Goal: Task Accomplishment & Management: Manage account settings

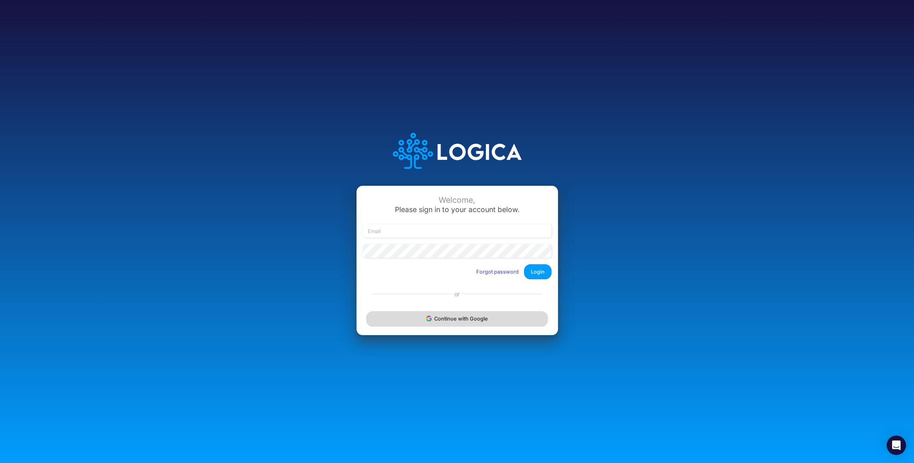
click at [464, 321] on button "Continue with Google" at bounding box center [456, 318] width 181 height 15
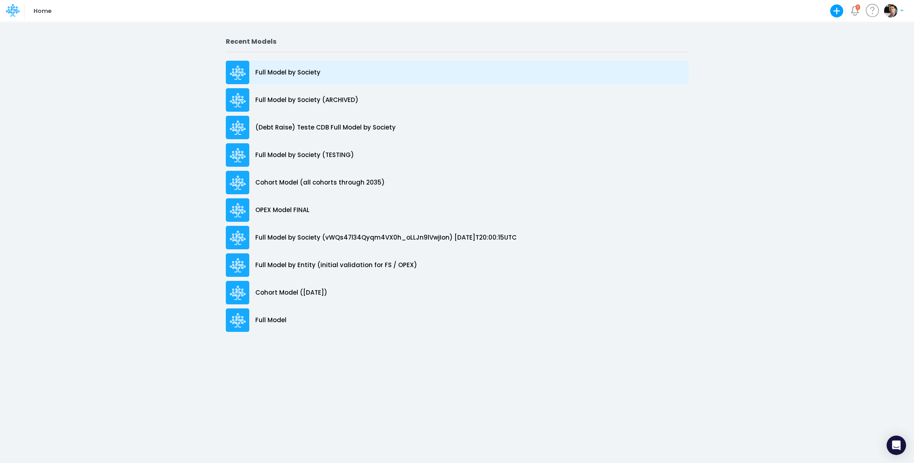
click at [279, 76] on p "Full Model by Society" at bounding box center [287, 72] width 65 height 9
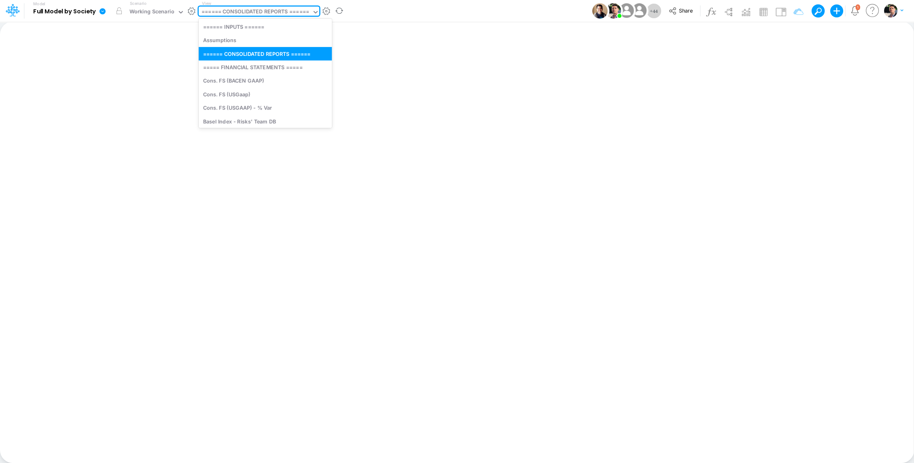
click at [256, 10] on div "====== CONSOLIDATED REPORTS ======" at bounding box center [255, 12] width 108 height 9
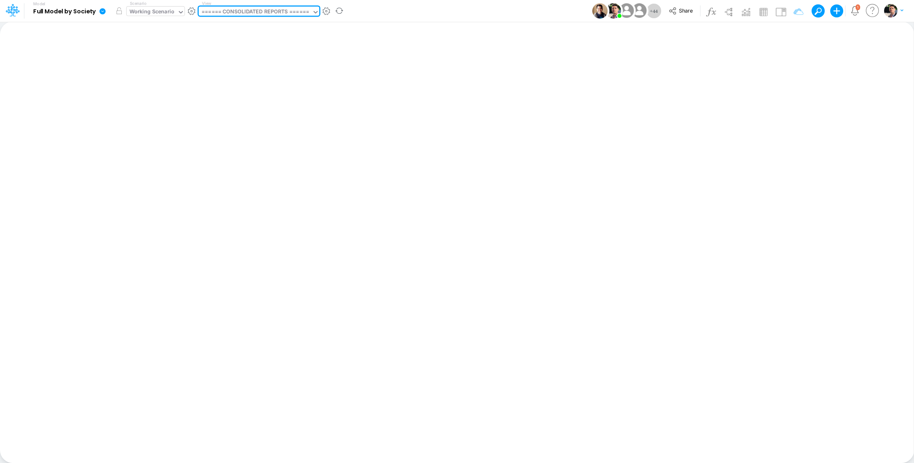
click at [145, 17] on div "Working Scenario" at bounding box center [151, 12] width 45 height 9
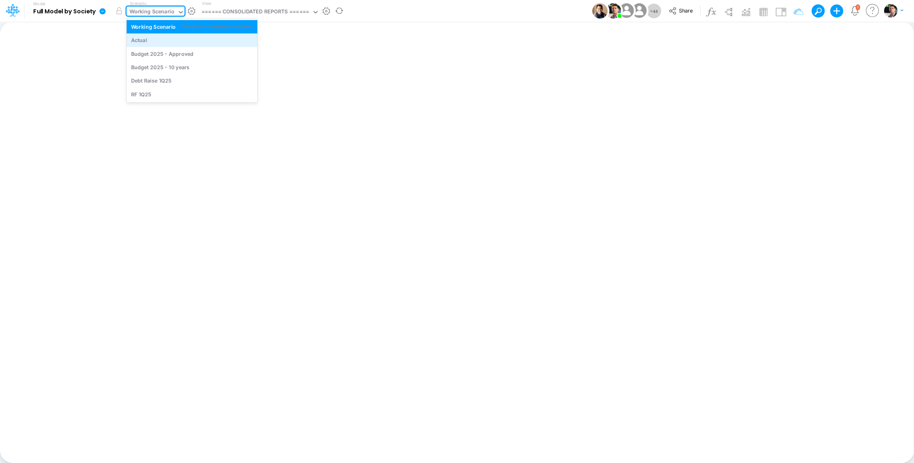
click at [141, 43] on div "Actual" at bounding box center [139, 40] width 16 height 8
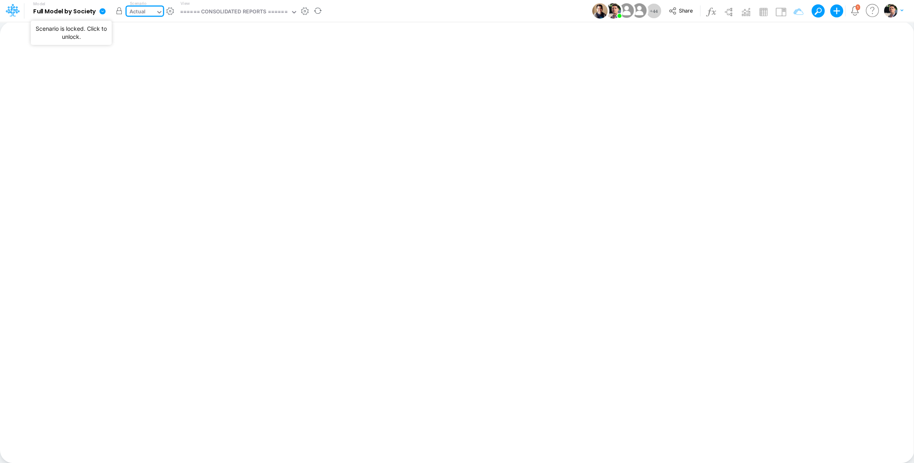
click at [118, 13] on button "button" at bounding box center [119, 11] width 15 height 15
click at [253, 16] on div "====== CONSOLIDATED REPORTS ======" at bounding box center [233, 12] width 107 height 9
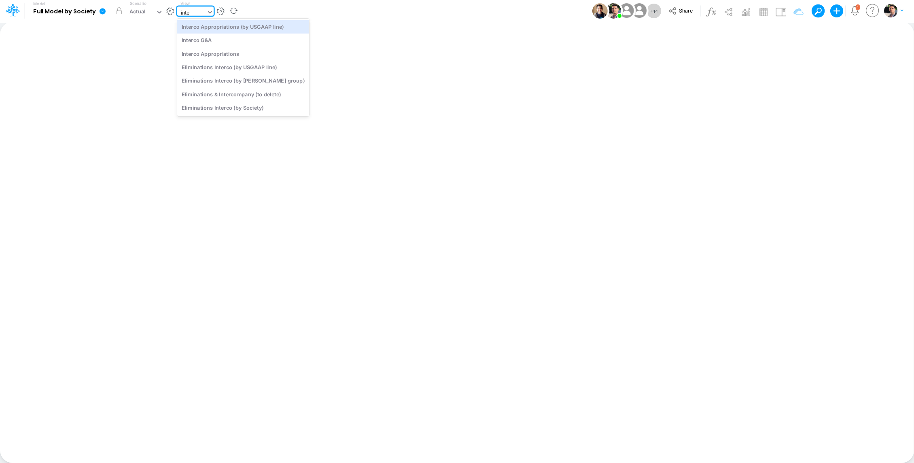
type input "inter"
click at [224, 57] on div "Interco Appropriations" at bounding box center [243, 53] width 132 height 13
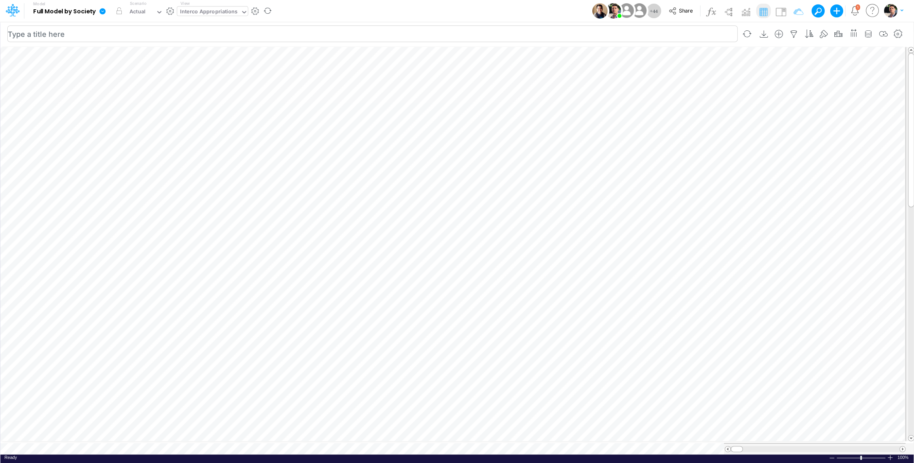
scroll to position [4, 1]
click at [793, 33] on icon "button" at bounding box center [794, 34] width 12 height 8
select select "notEqual"
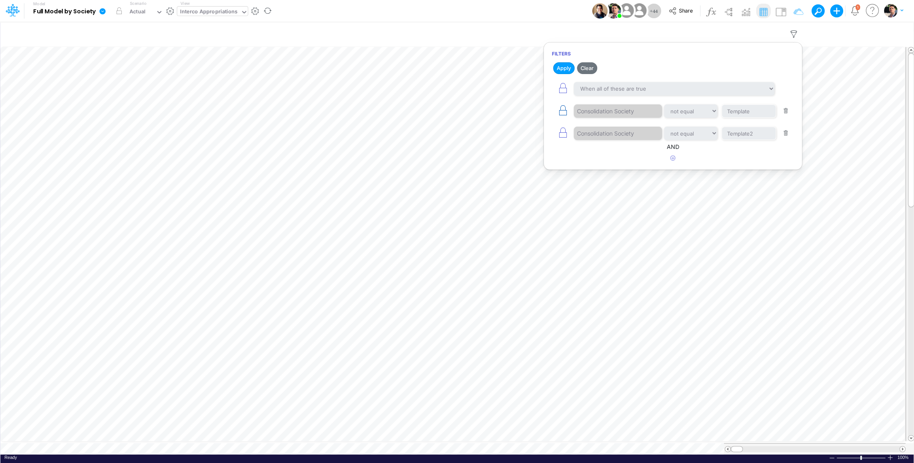
click at [559, 106] on icon "button" at bounding box center [562, 110] width 11 height 11
type input "Template2"
select select "tableSearchOR"
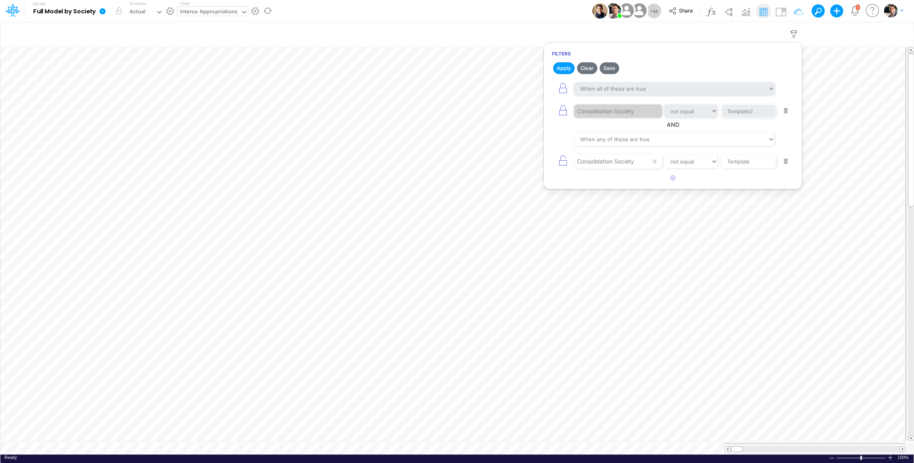
click at [786, 112] on button "button" at bounding box center [786, 111] width 16 height 11
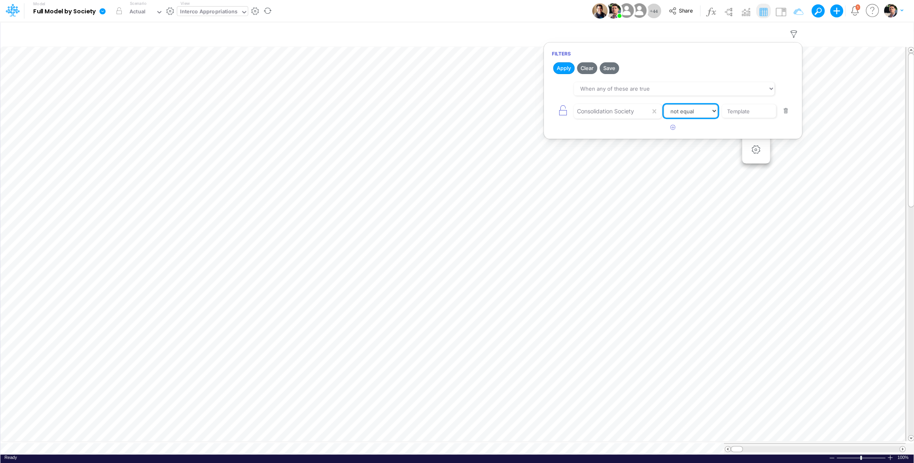
click at [691, 110] on select "equals not equal starts with ends with contains" at bounding box center [690, 111] width 54 height 14
select select "equals"
click at [563, 72] on button "Apply" at bounding box center [563, 68] width 21 height 12
click at [653, 111] on icon at bounding box center [654, 111] width 4 height 4
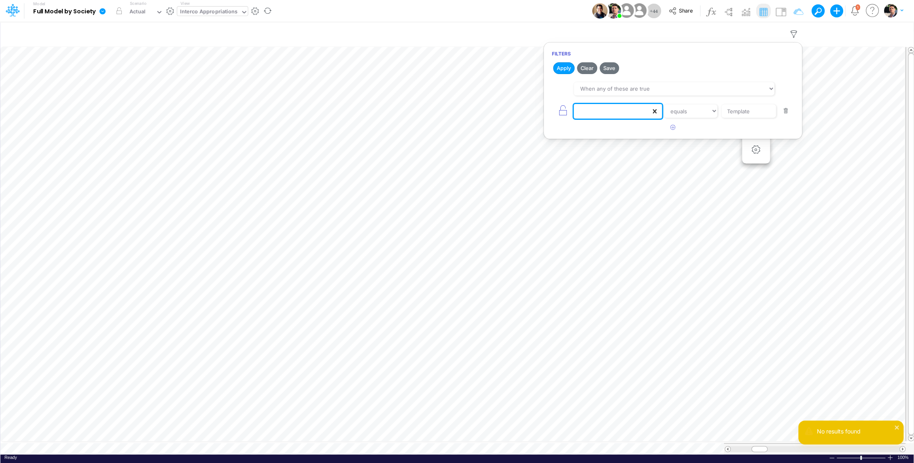
click at [653, 111] on icon at bounding box center [654, 111] width 4 height 4
click at [555, 67] on button "Apply" at bounding box center [563, 68] width 21 height 12
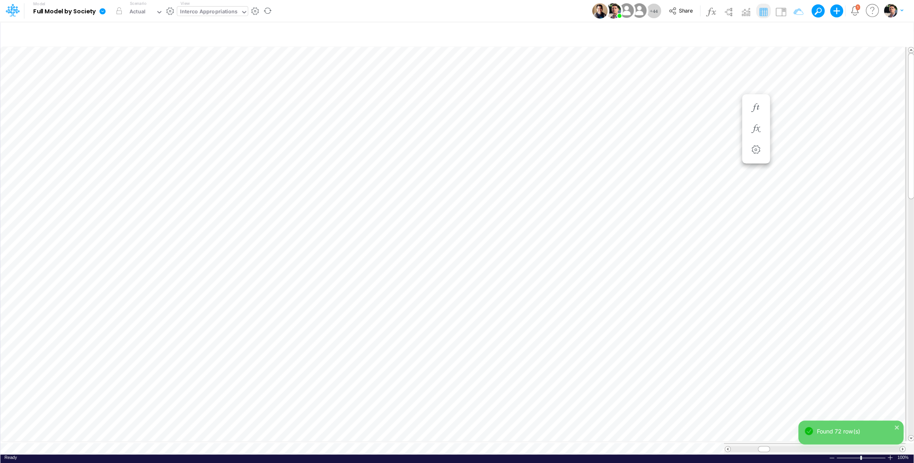
scroll to position [4, 1]
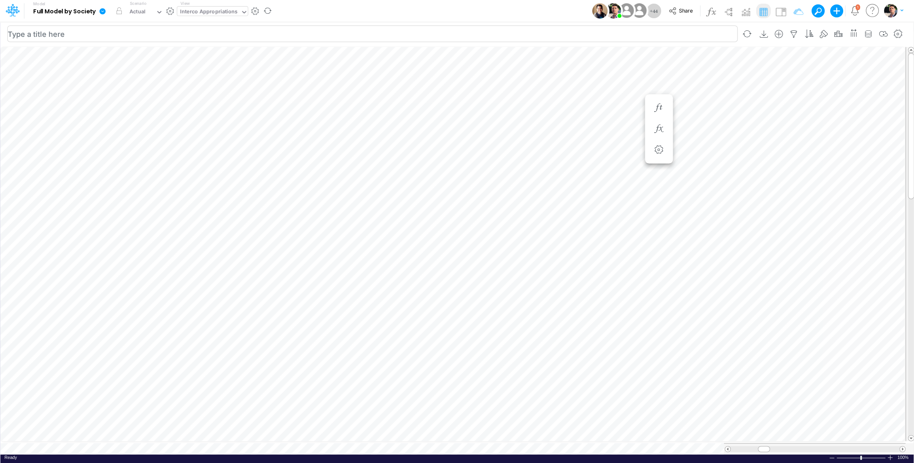
scroll to position [4, 1]
click at [612, 129] on icon "button" at bounding box center [610, 129] width 12 height 8
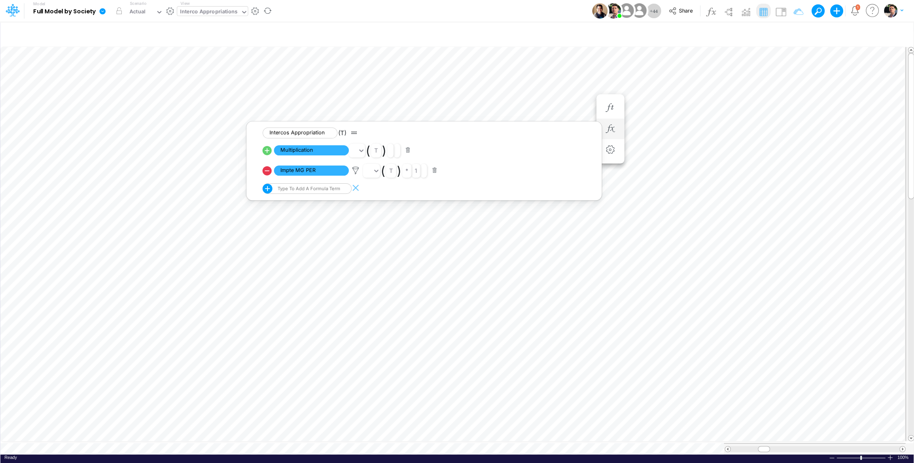
click at [266, 170] on icon at bounding box center [266, 170] width 11 height 11
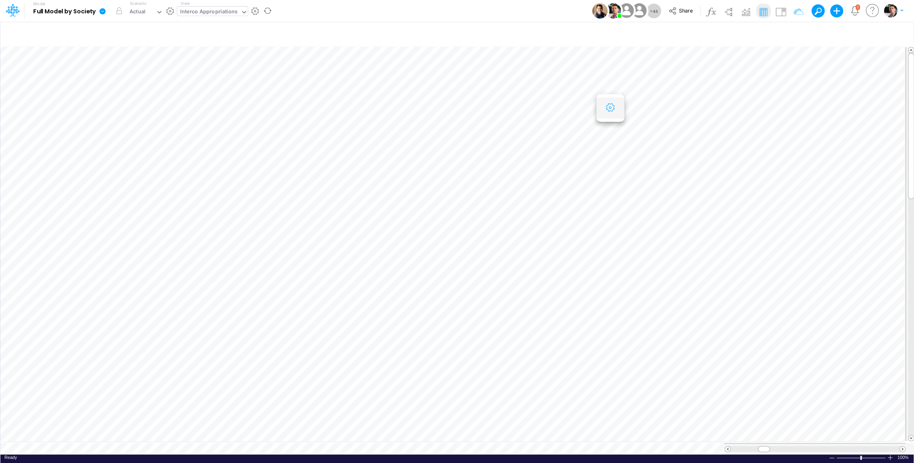
click at [609, 110] on icon "button" at bounding box center [610, 108] width 12 height 8
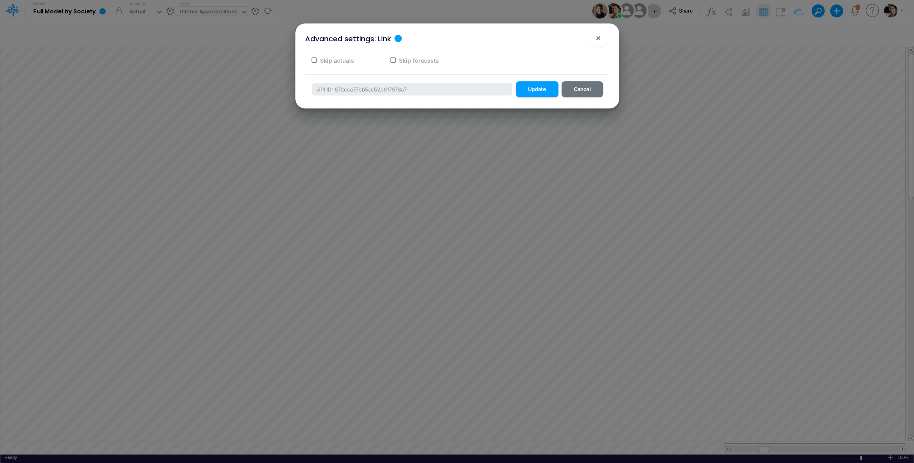
click at [416, 60] on label "Skip forecasts" at bounding box center [418, 60] width 41 height 8
click at [396, 60] on input "Skip forecasts" at bounding box center [392, 59] width 5 height 5
checkbox input "true"
click at [534, 85] on button "Update" at bounding box center [537, 89] width 42 height 16
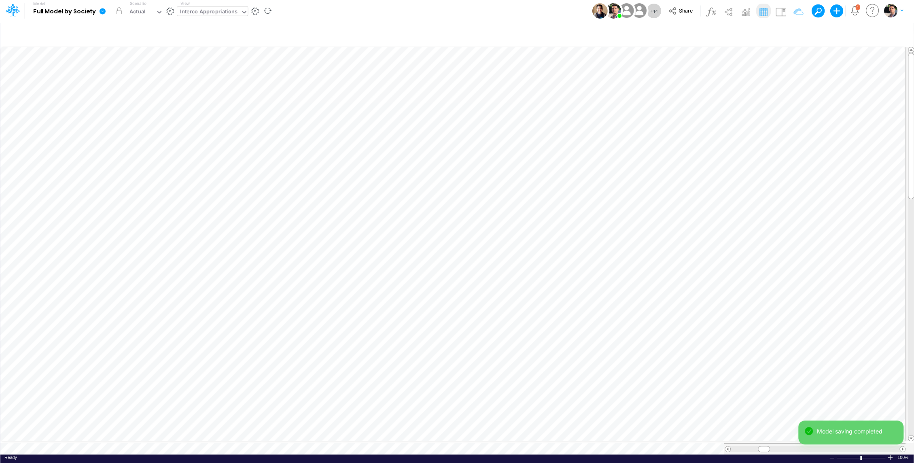
scroll to position [4, 1]
click at [609, 130] on icon "button" at bounding box center [610, 129] width 12 height 8
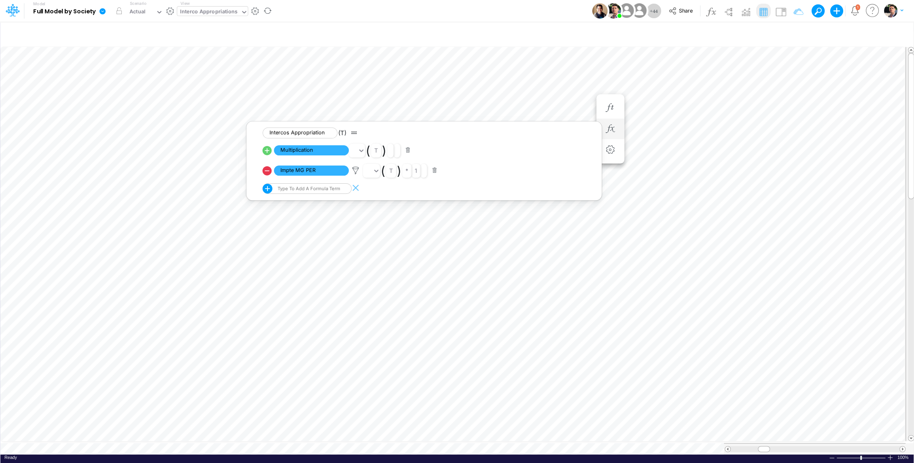
click at [268, 152] on icon at bounding box center [267, 150] width 9 height 9
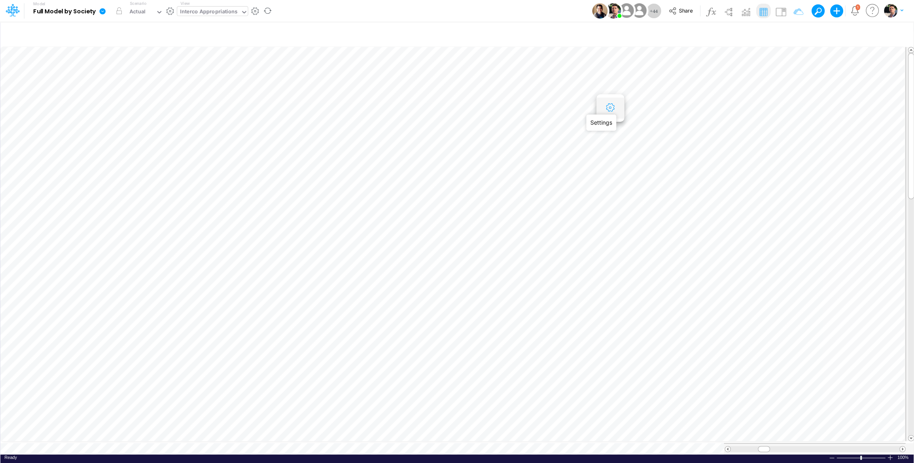
click at [608, 109] on icon "button" at bounding box center [610, 108] width 12 height 8
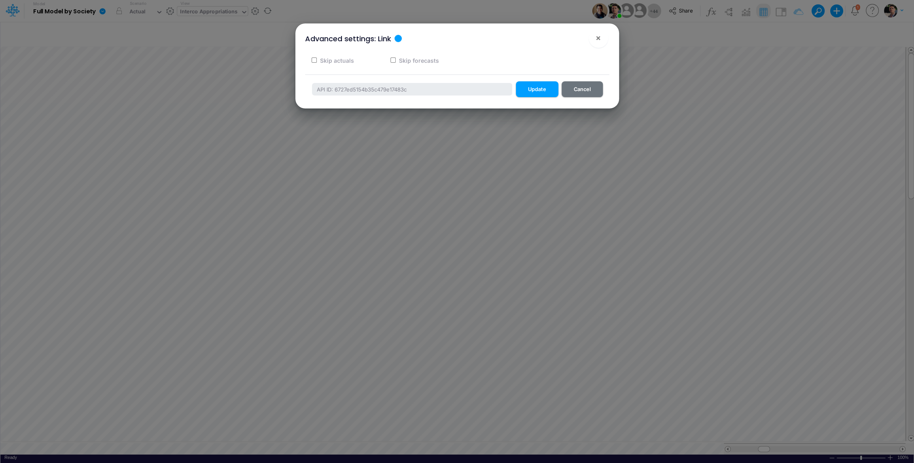
click at [323, 61] on label "Skip actuals" at bounding box center [336, 60] width 35 height 8
click at [317, 61] on input "Skip actuals" at bounding box center [313, 59] width 5 height 5
checkbox input "true"
click at [521, 89] on button "Update" at bounding box center [537, 89] width 42 height 16
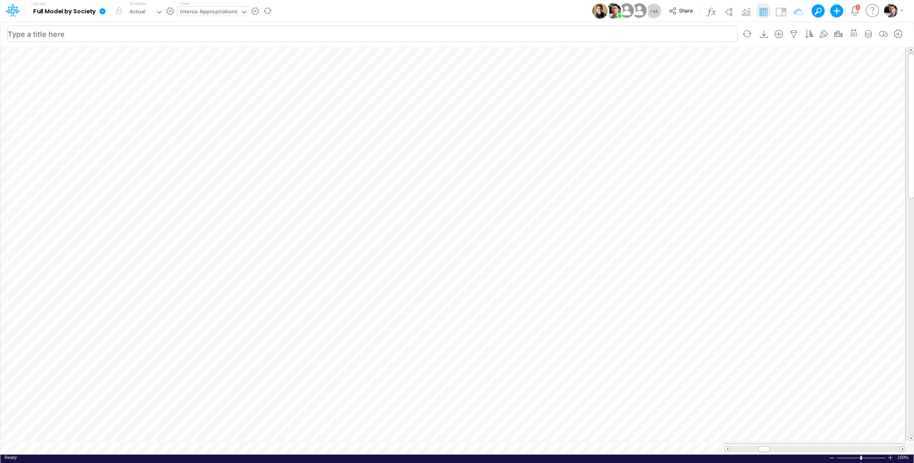
scroll to position [4, 1]
click at [200, 11] on div "Interco Appropriations" at bounding box center [208, 12] width 57 height 9
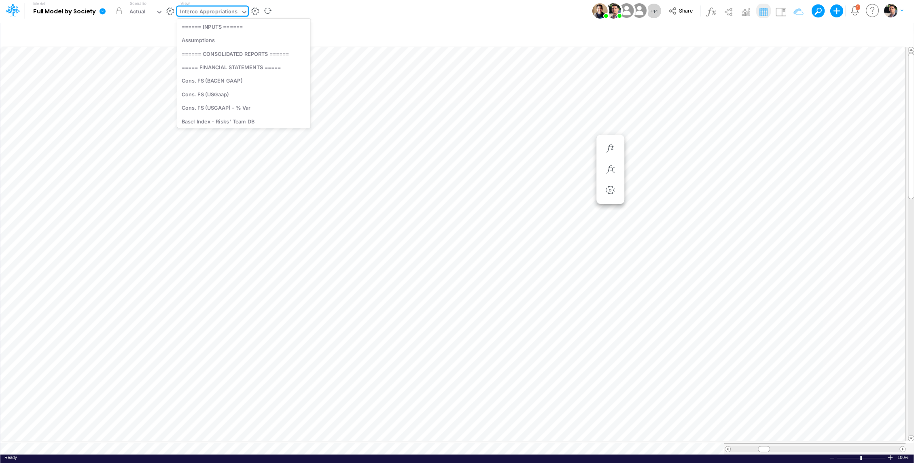
scroll to position [1582, 0]
click at [234, 8] on div "Interco Appropriations" at bounding box center [208, 12] width 57 height 9
type input "gr m"
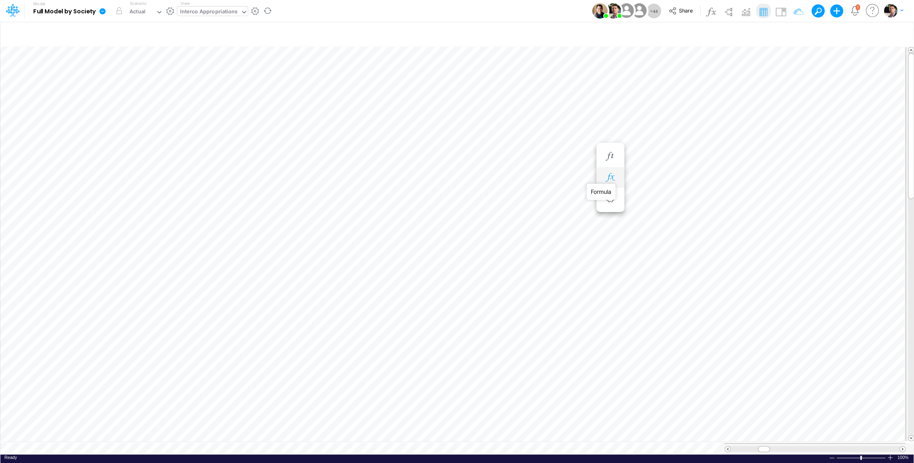
click at [616, 178] on icon "button" at bounding box center [610, 177] width 12 height 8
click at [356, 218] on icon at bounding box center [356, 218] width 12 height 8
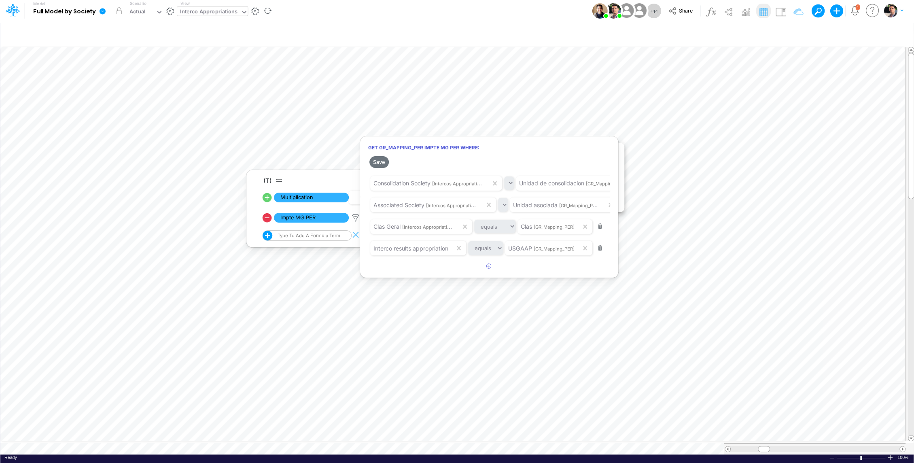
click at [332, 179] on div at bounding box center [457, 233] width 914 height 459
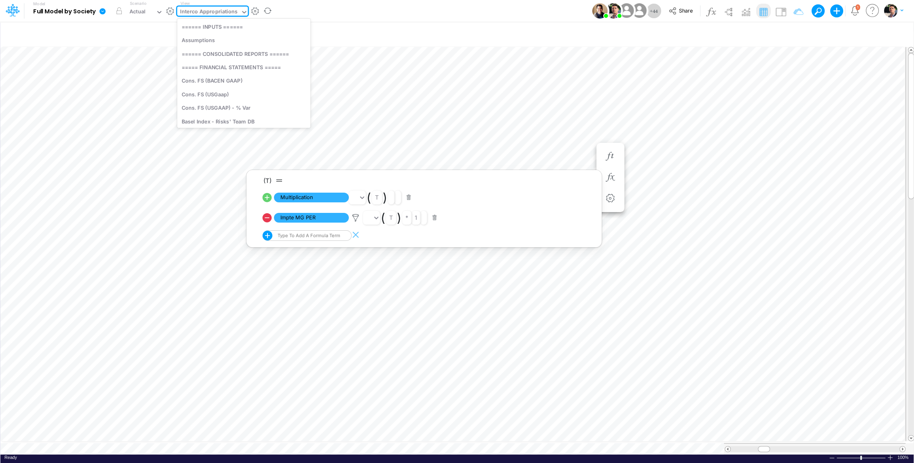
click at [218, 12] on div "Interco Appropriations" at bounding box center [208, 12] width 57 height 9
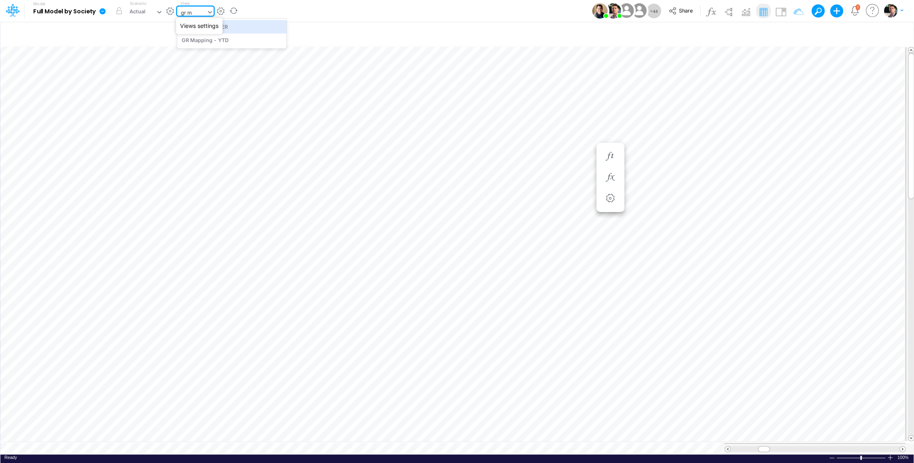
type input "gr ma"
click at [222, 29] on div "GR Mapping - PER" at bounding box center [231, 26] width 109 height 13
click at [613, 176] on icon "button" at bounding box center [610, 177] width 12 height 8
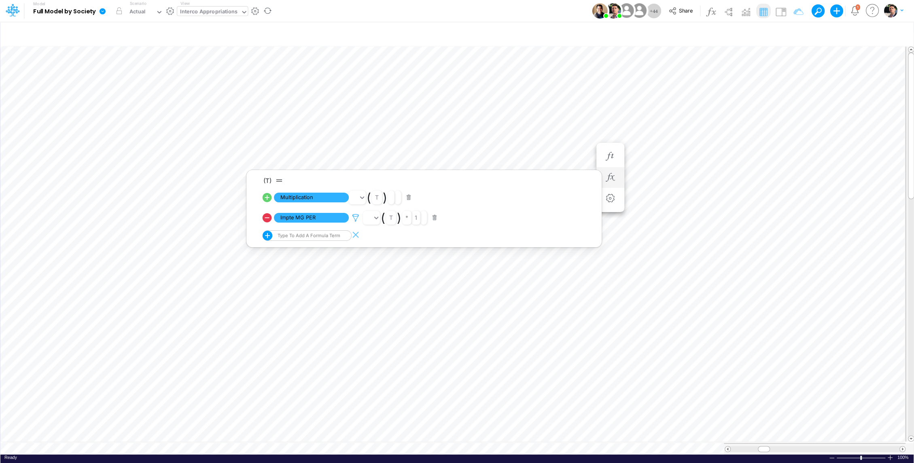
click at [352, 215] on icon at bounding box center [356, 218] width 12 height 8
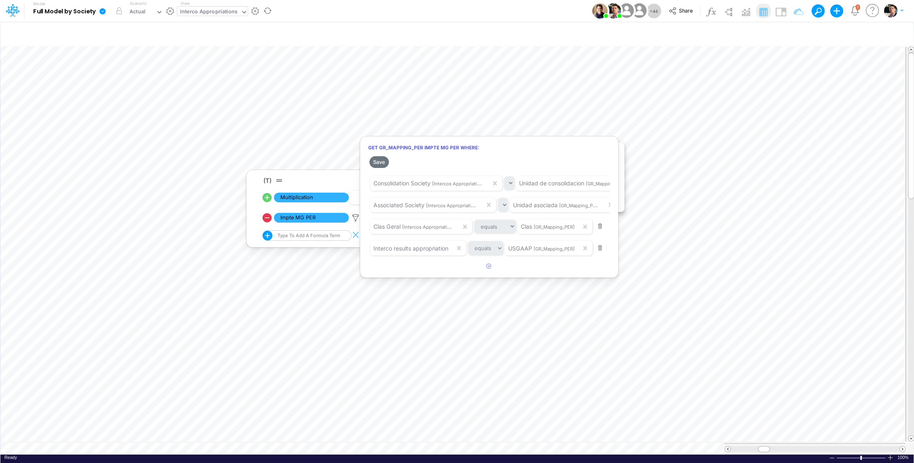
click at [257, 442] on div at bounding box center [457, 233] width 914 height 459
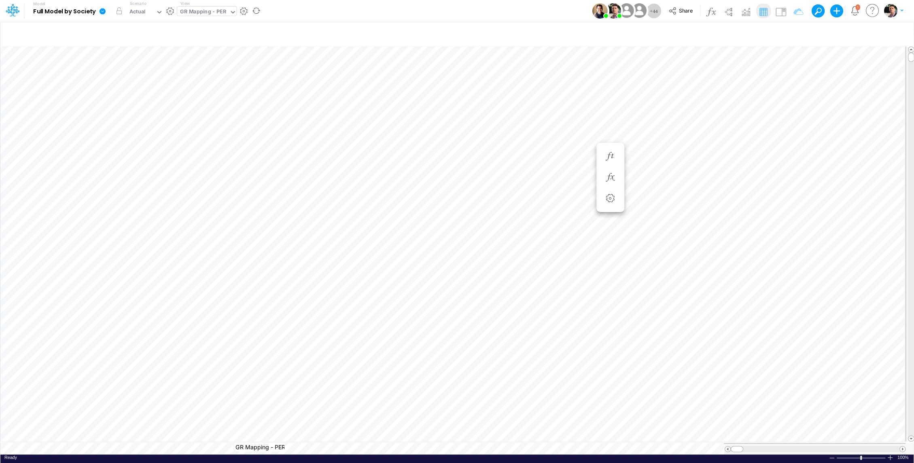
scroll to position [0, 0]
click at [794, 35] on icon "button" at bounding box center [794, 34] width 12 height 8
click at [676, 83] on button "button" at bounding box center [673, 85] width 16 height 13
select select "tableSearchOR"
click at [602, 108] on div at bounding box center [612, 111] width 77 height 14
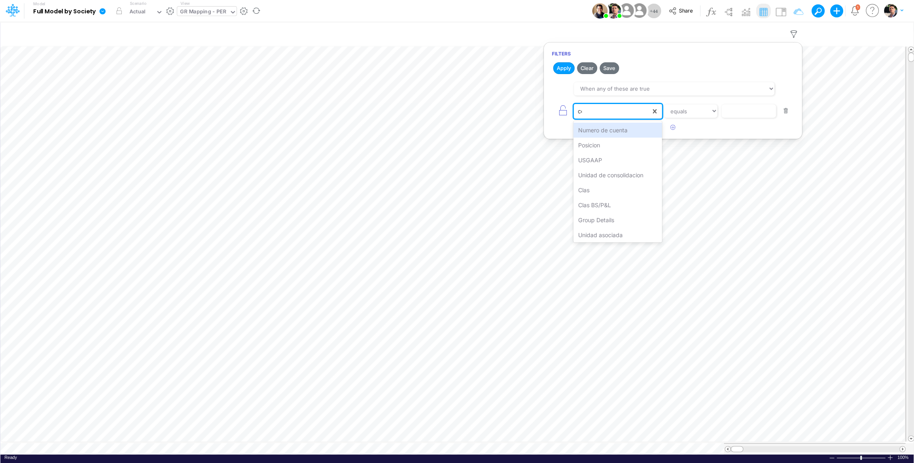
type input "con"
click at [753, 110] on input "text" at bounding box center [748, 111] width 55 height 14
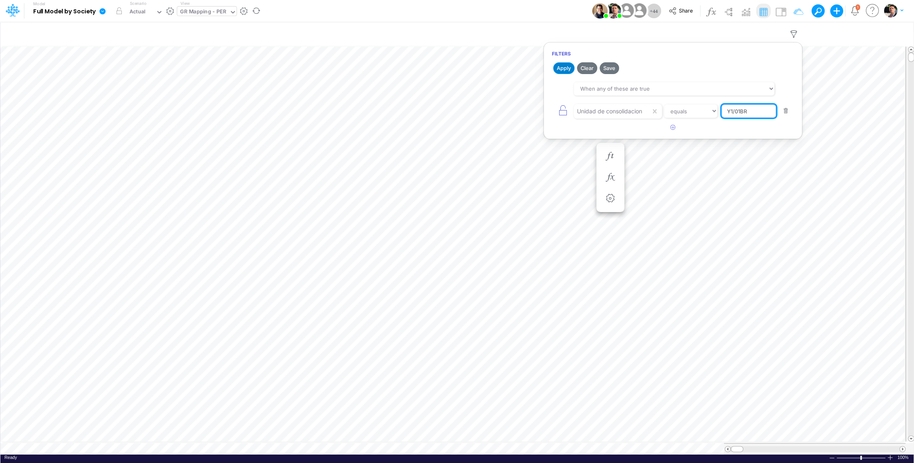
type input "Y1/01BR"
click at [568, 68] on button "Apply" at bounding box center [563, 68] width 21 height 12
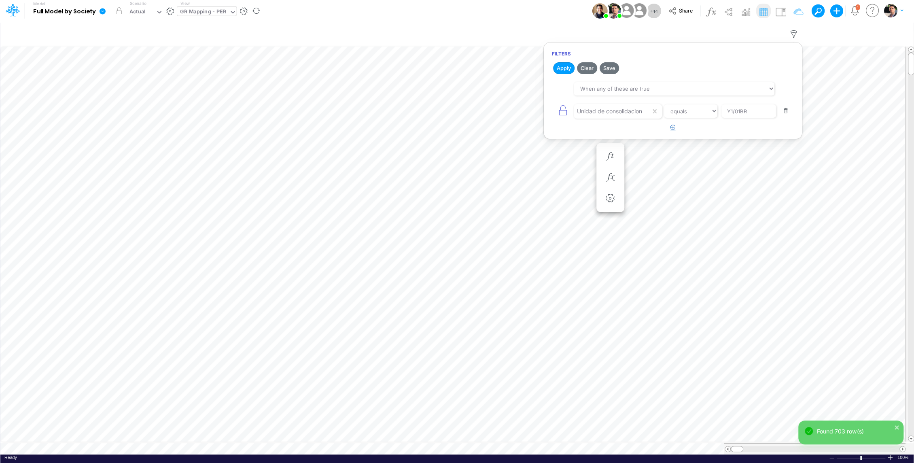
click at [673, 126] on icon "button" at bounding box center [672, 127] width 5 height 5
click at [613, 118] on div at bounding box center [612, 111] width 77 height 14
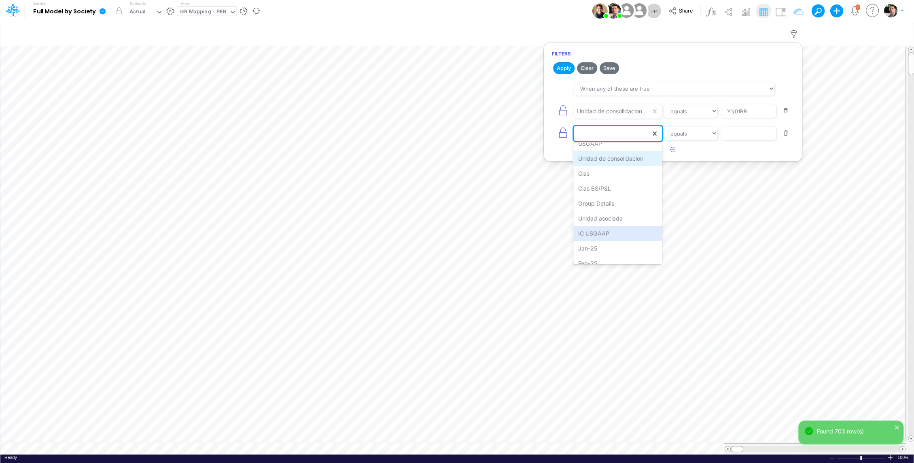
scroll to position [70, 0]
click at [607, 216] on div "Unidad asociada" at bounding box center [617, 217] width 89 height 15
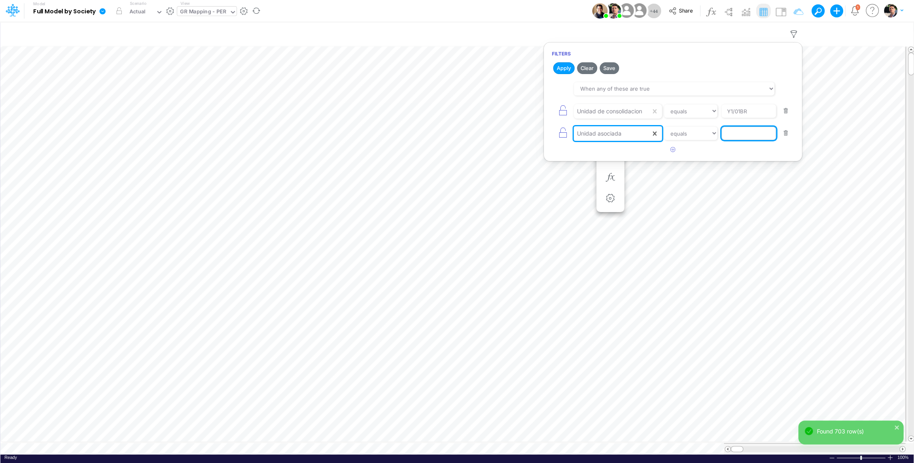
click at [743, 118] on input "text" at bounding box center [748, 111] width 55 height 14
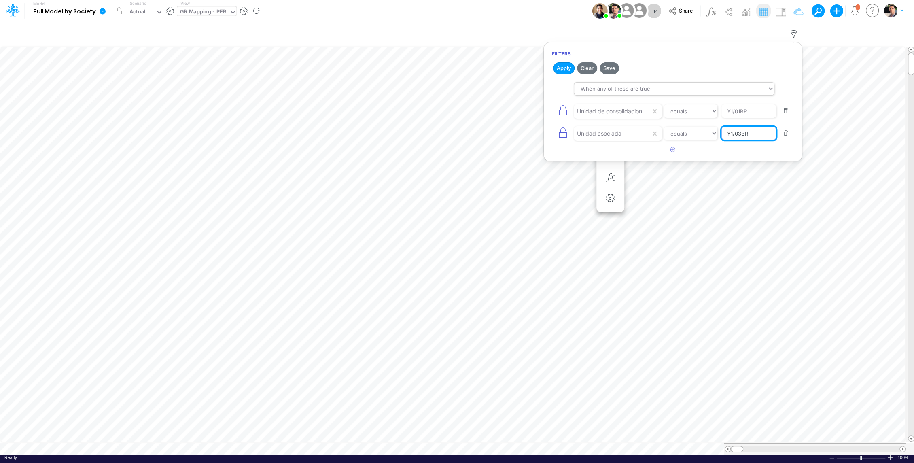
type input "Y1/03BR"
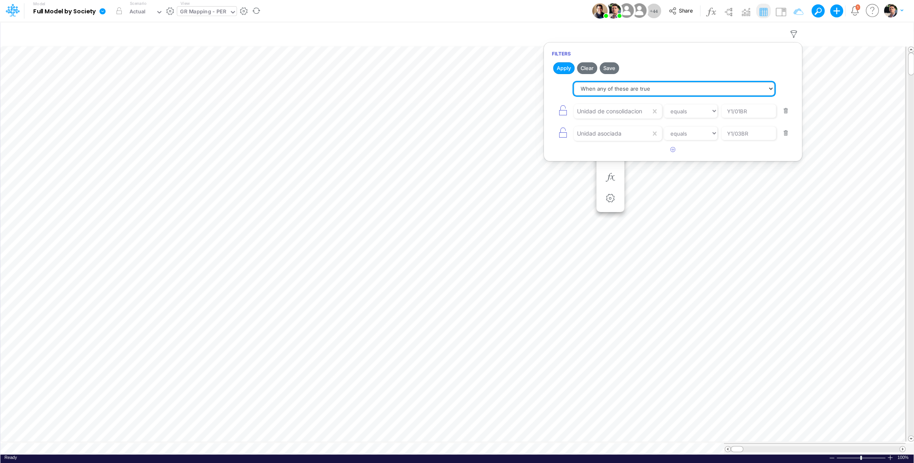
click at [613, 91] on select "When all of these are true When any of these are true" at bounding box center [674, 89] width 201 height 14
select select "tableSearchAND"
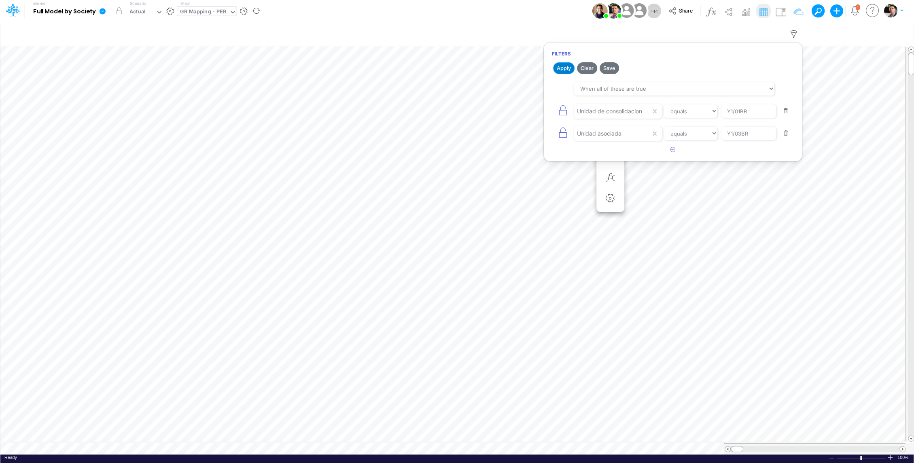
click at [566, 68] on button "Apply" at bounding box center [563, 68] width 21 height 12
click at [671, 148] on icon "button" at bounding box center [672, 149] width 5 height 5
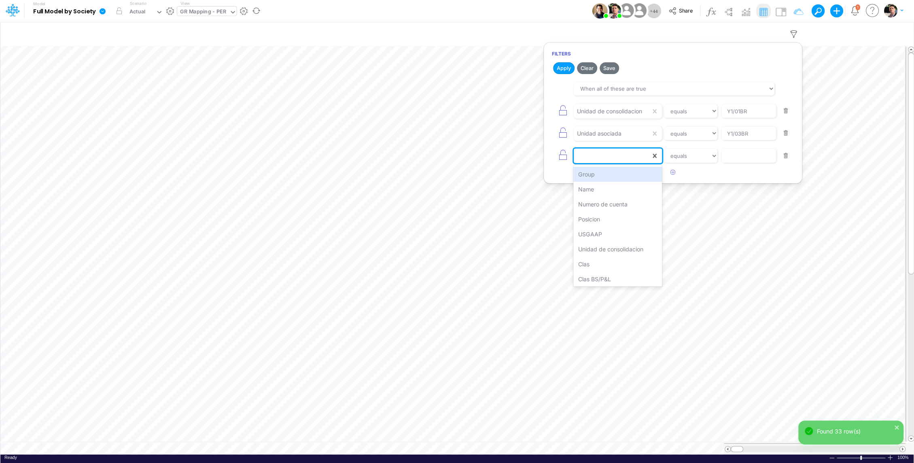
click at [597, 156] on div at bounding box center [612, 156] width 77 height 14
type input "CLA"
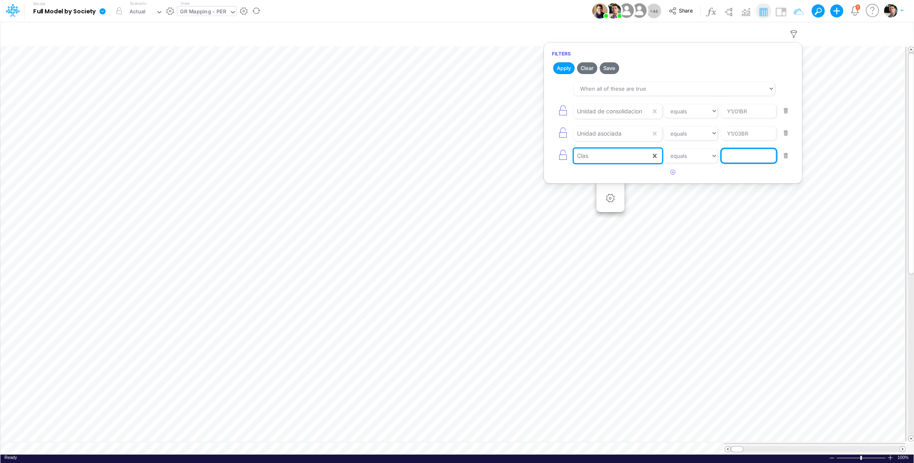
click at [738, 118] on input "text" at bounding box center [748, 111] width 55 height 14
type input "Geral"
click at [566, 69] on button "Apply" at bounding box center [563, 68] width 21 height 12
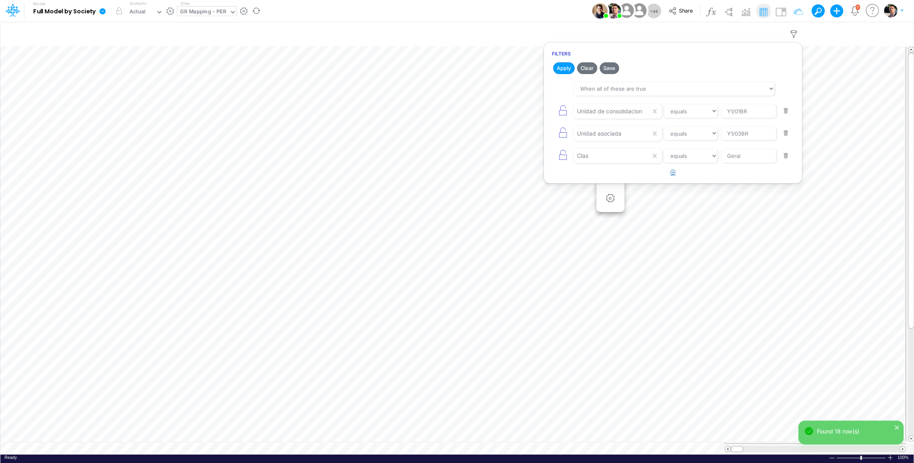
click at [674, 171] on icon "button" at bounding box center [672, 171] width 5 height 5
click at [633, 182] on div at bounding box center [612, 178] width 77 height 14
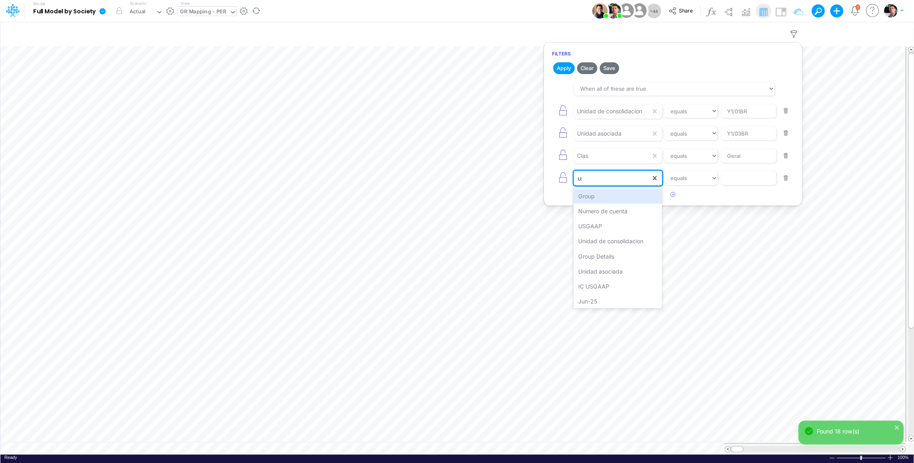
type input "usg"
click at [604, 199] on div "USGAAP" at bounding box center [617, 196] width 89 height 15
click at [739, 118] on input "text" at bounding box center [748, 111] width 55 height 14
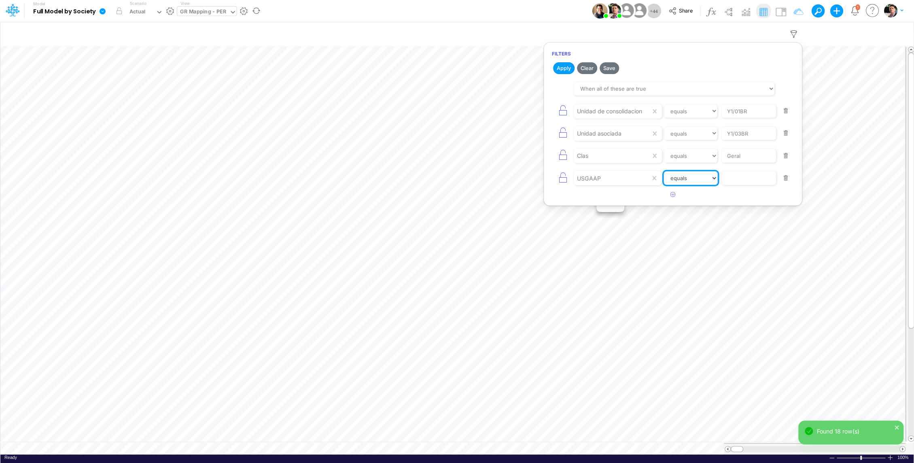
click at [674, 180] on select "equals not equal starts with ends with contains" at bounding box center [690, 178] width 54 height 14
select select "contains"
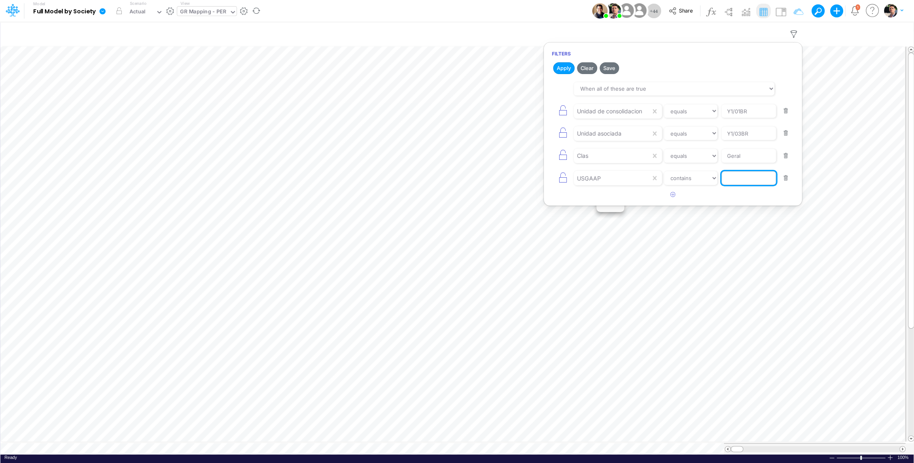
click at [742, 118] on input "text" at bounding box center [748, 111] width 55 height 14
type input "Interco Results"
click at [565, 65] on button "Apply" at bounding box center [563, 68] width 21 height 12
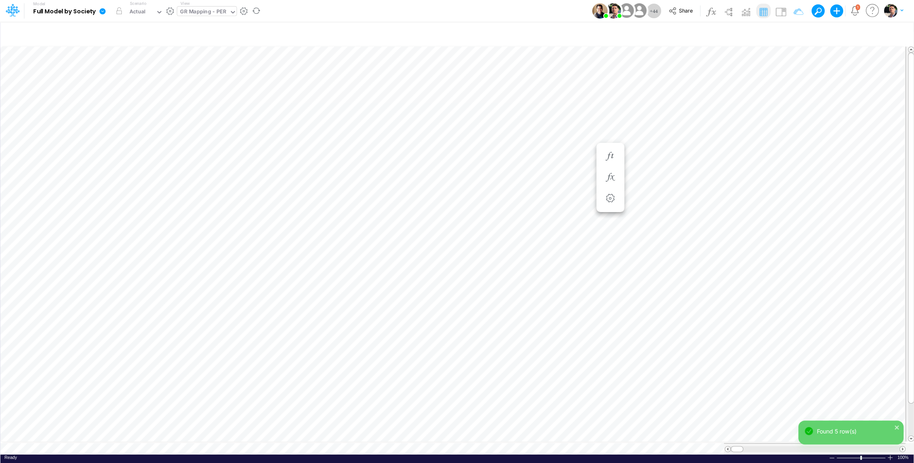
scroll to position [4, 1]
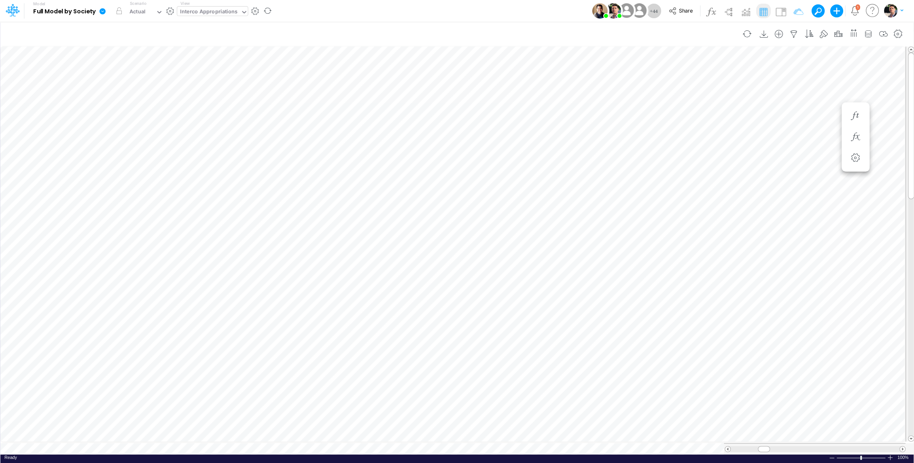
scroll to position [4, 1]
click at [608, 133] on button "button" at bounding box center [610, 129] width 15 height 16
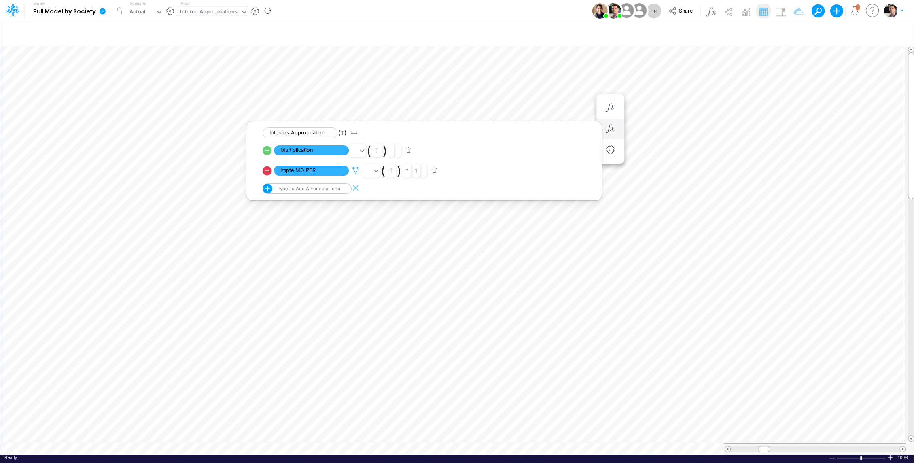
click at [358, 172] on icon at bounding box center [356, 170] width 12 height 8
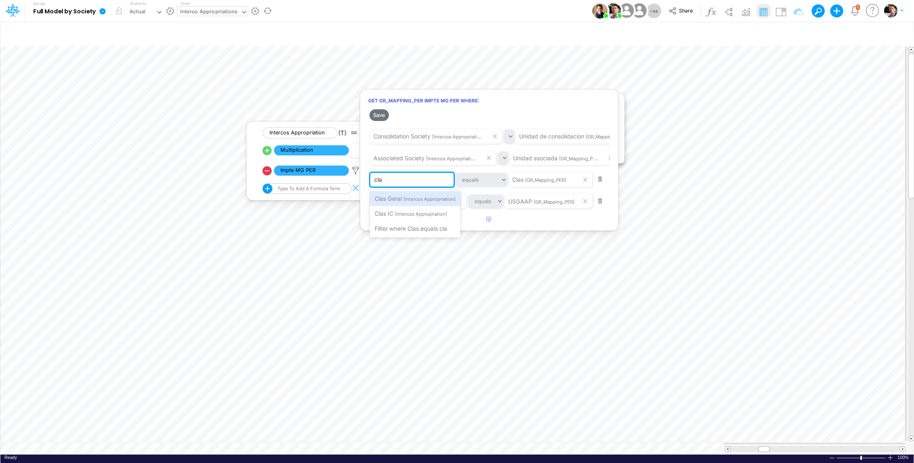
type input "clas"
click at [383, 118] on button "Save" at bounding box center [378, 115] width 19 height 12
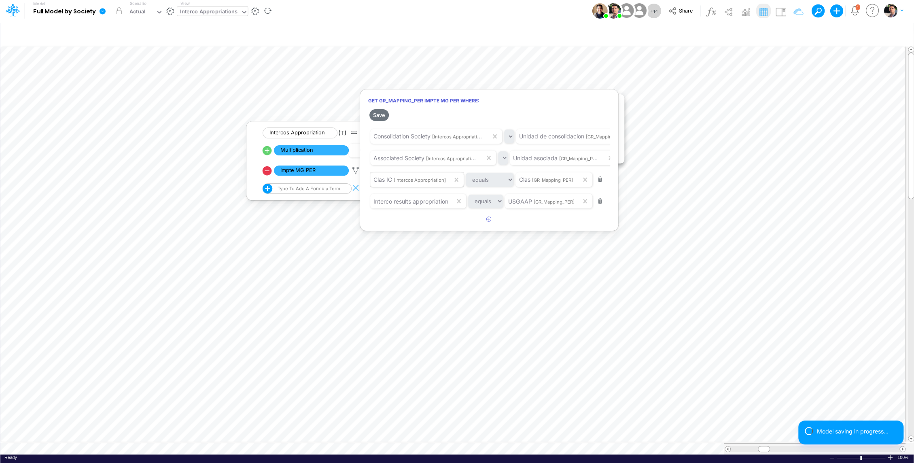
click at [640, 153] on div at bounding box center [457, 233] width 914 height 459
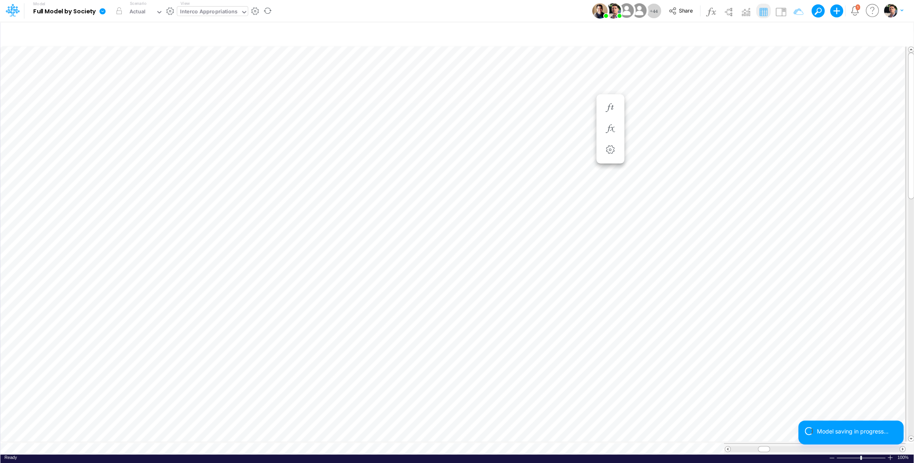
scroll to position [4, 1]
click at [213, 12] on div "Interco Appropriations" at bounding box center [208, 12] width 57 height 9
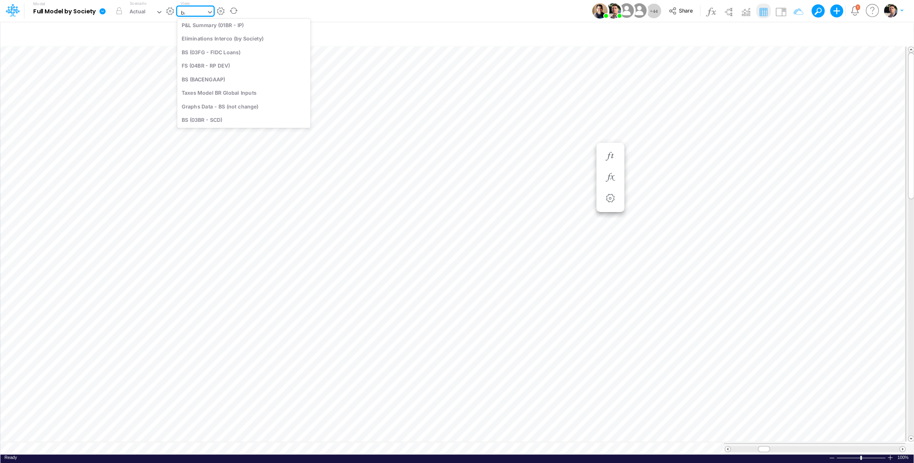
scroll to position [0, 0]
type input "bace"
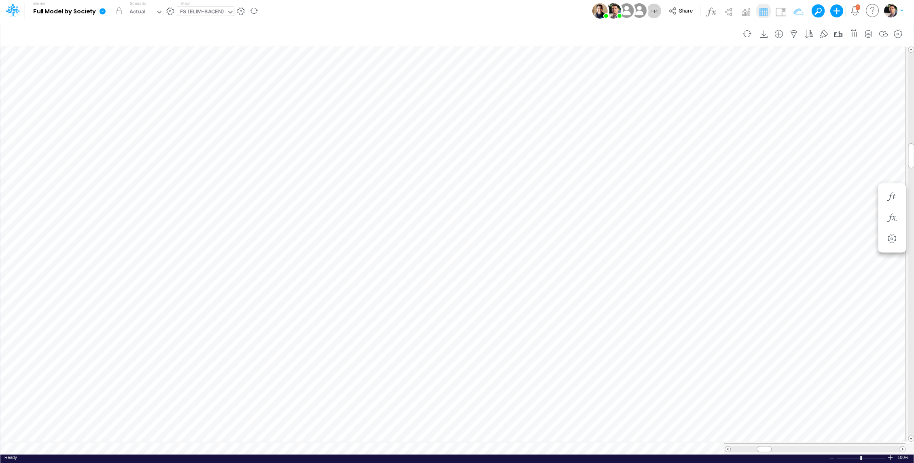
scroll to position [4, 1]
click at [434, 305] on button "button" at bounding box center [433, 299] width 15 height 16
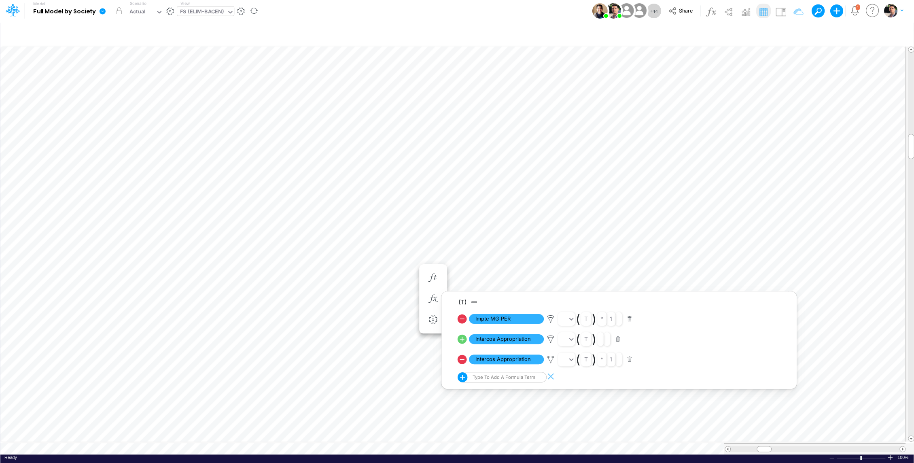
click at [217, 17] on div "FS (ELIM-BACEN)" at bounding box center [202, 12] width 44 height 9
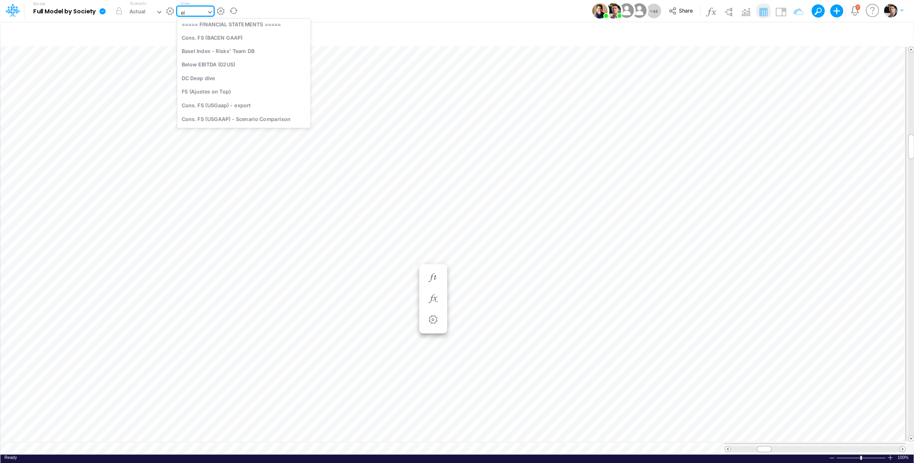
type input "[PERSON_NAME]"
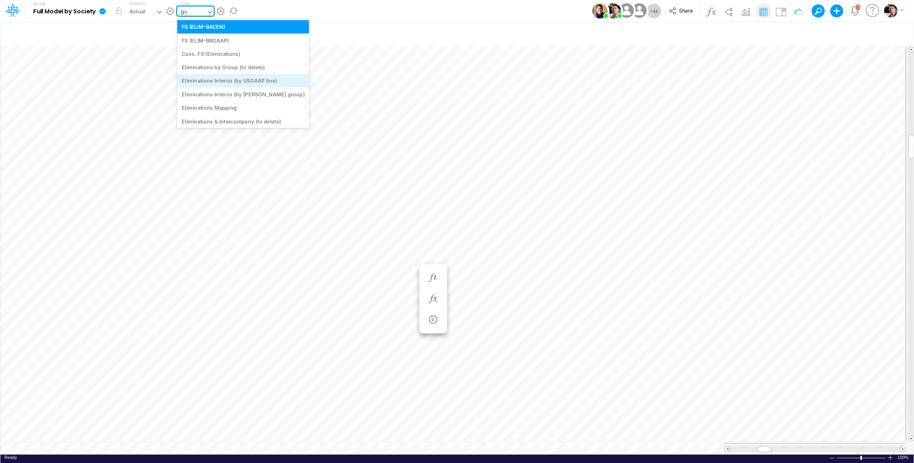
click at [227, 83] on div "Eliminations Interco (by USGAAP line)" at bounding box center [243, 80] width 132 height 13
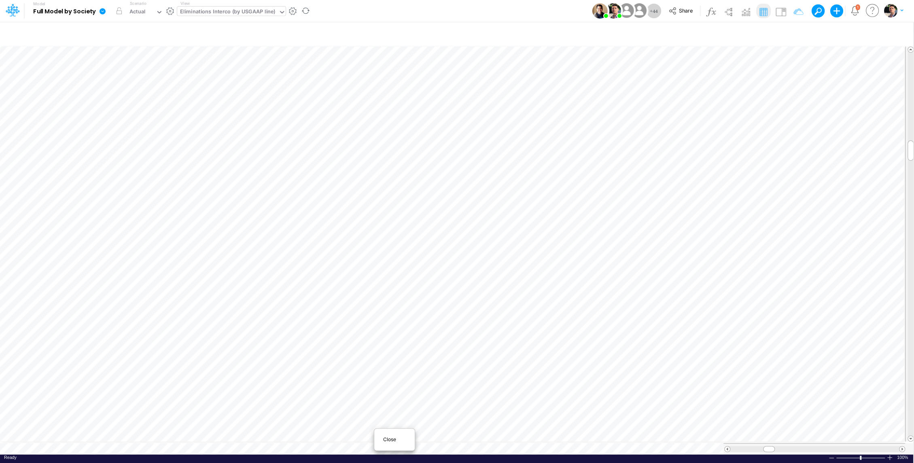
scroll to position [4, 0]
click at [384, 438] on span "Close" at bounding box center [394, 439] width 22 height 7
click at [237, 11] on button "button" at bounding box center [241, 11] width 8 height 8
click at [212, 16] on div "Views (173) ×" at bounding box center [457, 16] width 496 height 27
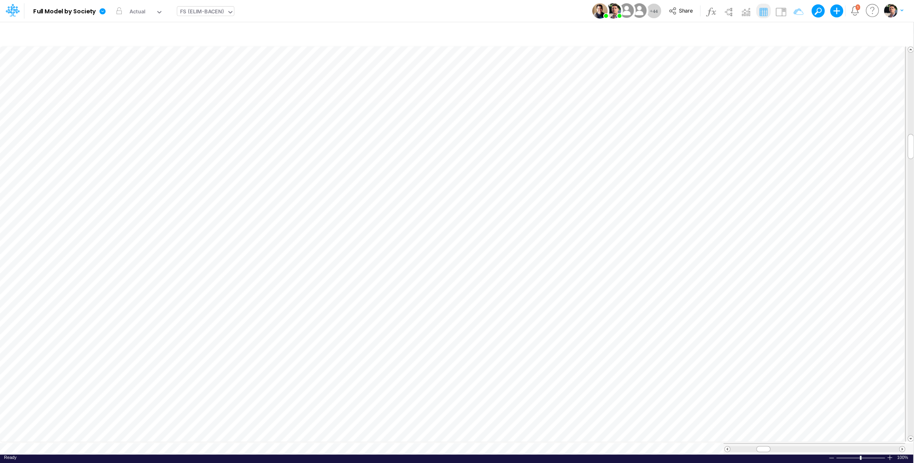
click at [215, 11] on div "FS (ELIM-BACEN)" at bounding box center [202, 12] width 44 height 9
type input "[PERSON_NAME]"
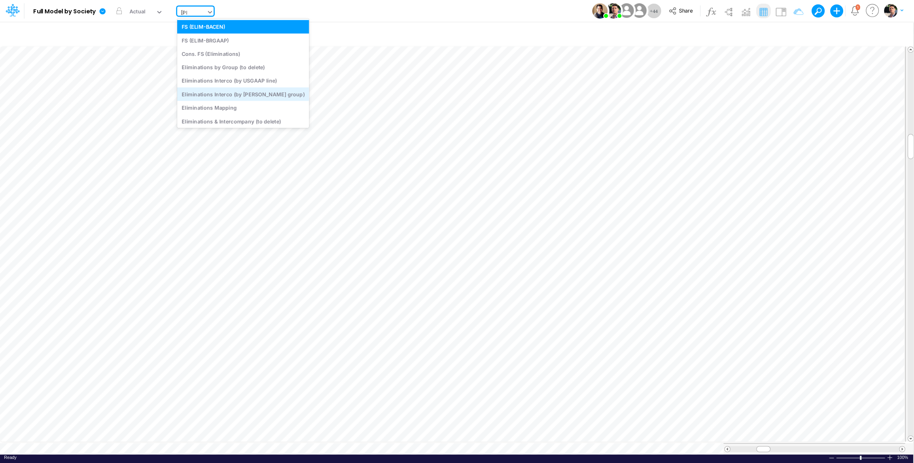
click at [227, 91] on div "Eliminations Interco (by [PERSON_NAME] group)" at bounding box center [243, 93] width 132 height 13
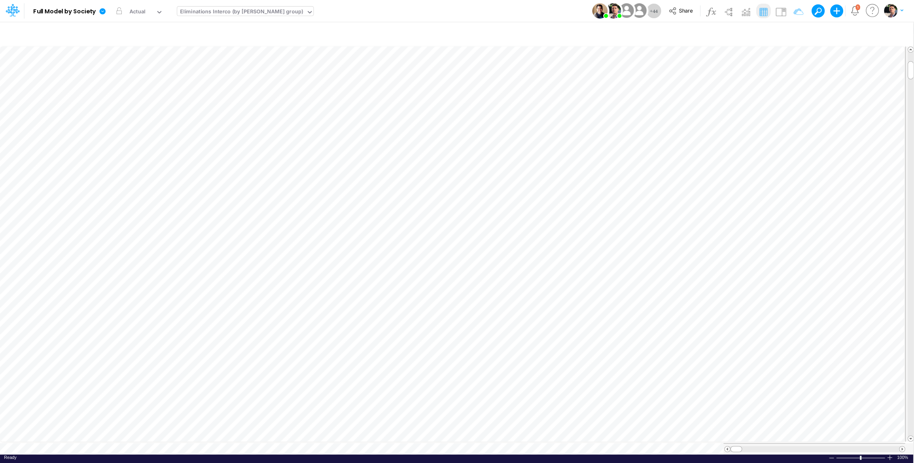
scroll to position [4, 1]
click at [743, 271] on icon "button" at bounding box center [747, 269] width 12 height 8
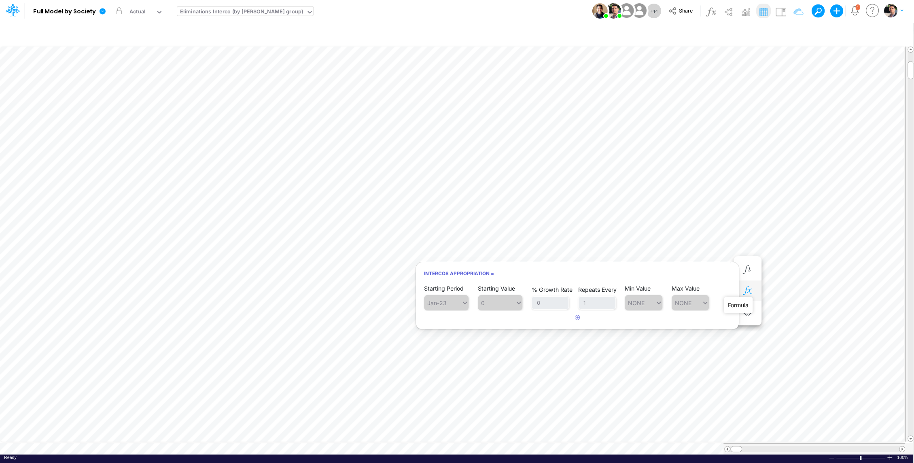
click at [751, 290] on icon "button" at bounding box center [747, 290] width 12 height 8
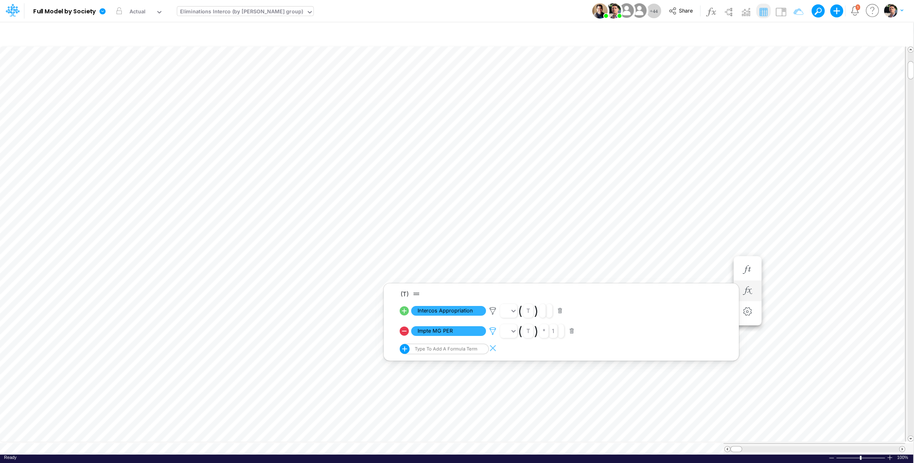
click at [493, 329] on icon at bounding box center [493, 331] width 12 height 8
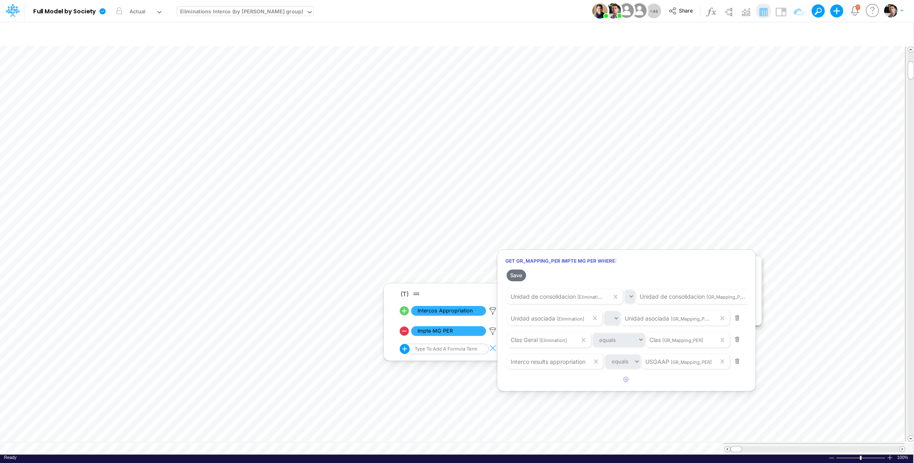
click at [492, 309] on div at bounding box center [457, 233] width 914 height 459
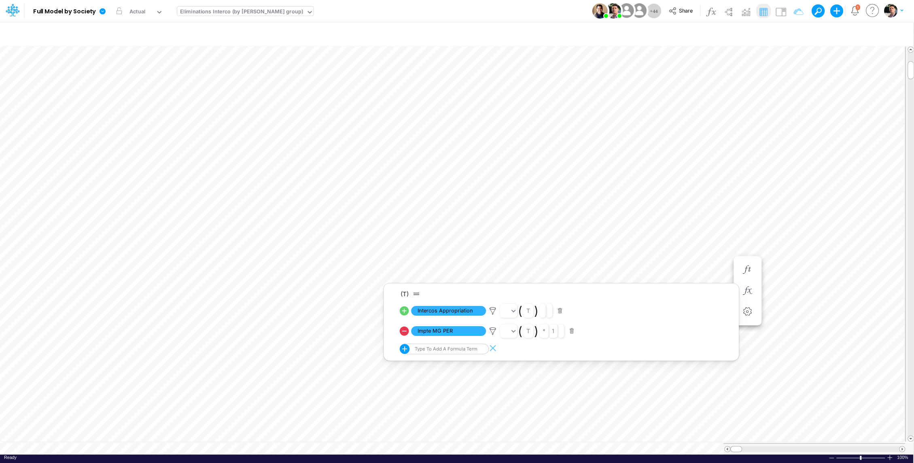
click at [492, 309] on icon at bounding box center [493, 311] width 12 height 8
click at [516, 256] on button "Save" at bounding box center [515, 255] width 19 height 12
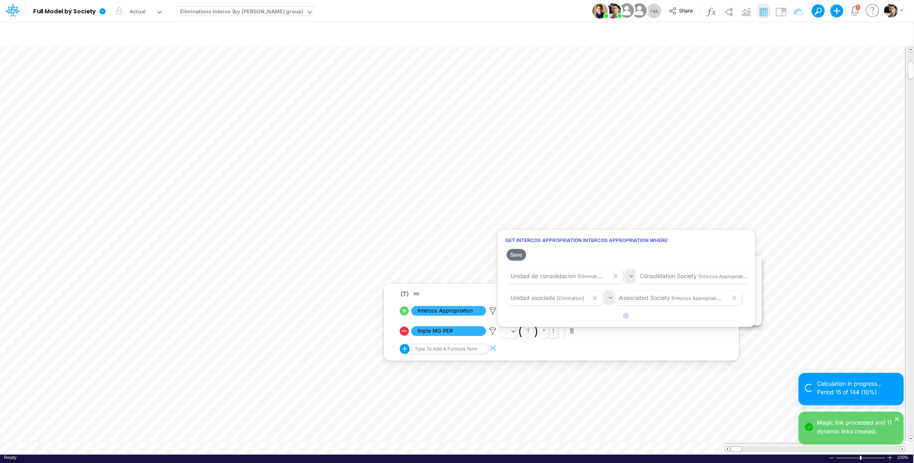
click at [666, 199] on div at bounding box center [457, 233] width 914 height 459
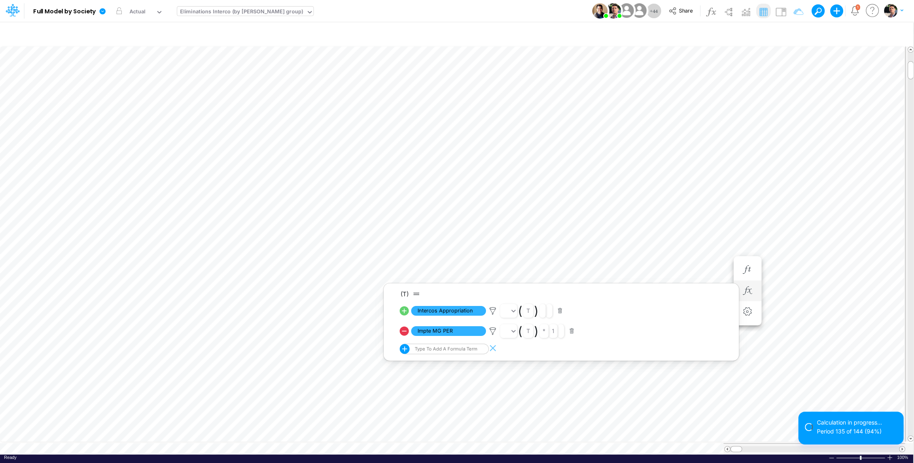
click at [404, 311] on icon at bounding box center [403, 310] width 11 height 11
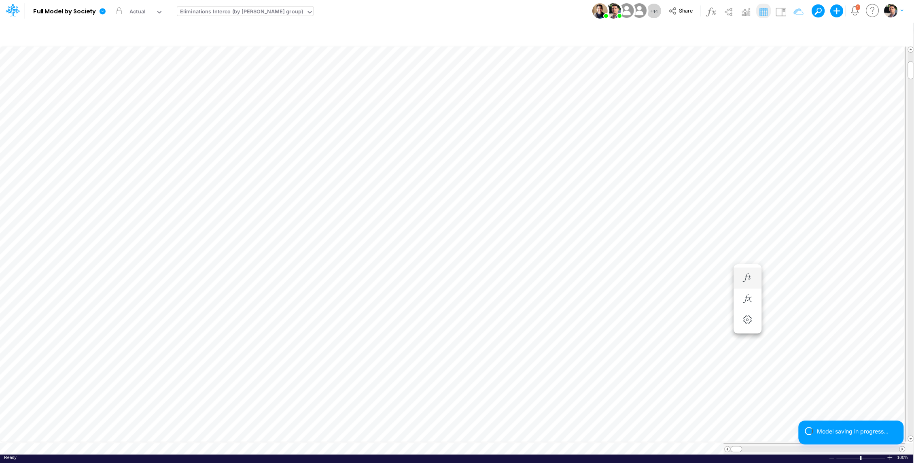
scroll to position [4, 1]
click at [746, 292] on icon "button" at bounding box center [747, 290] width 12 height 8
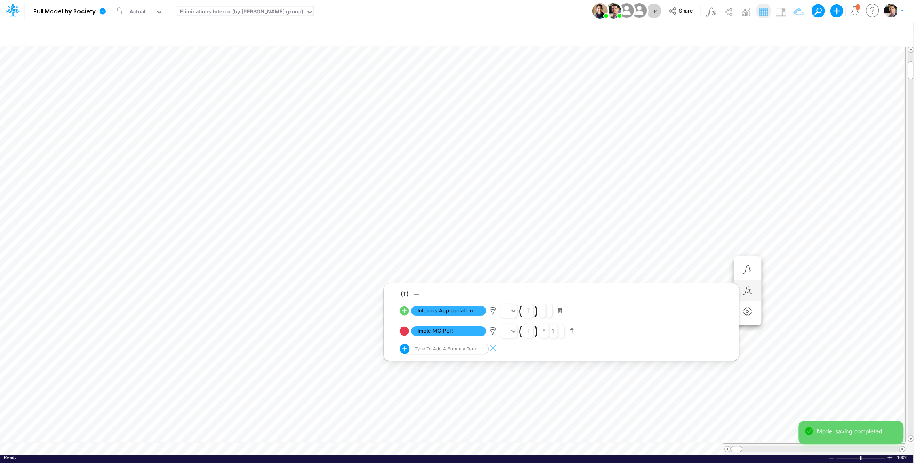
click at [405, 309] on icon at bounding box center [403, 310] width 11 height 11
click at [760, 270] on li "Settings" at bounding box center [747, 269] width 28 height 21
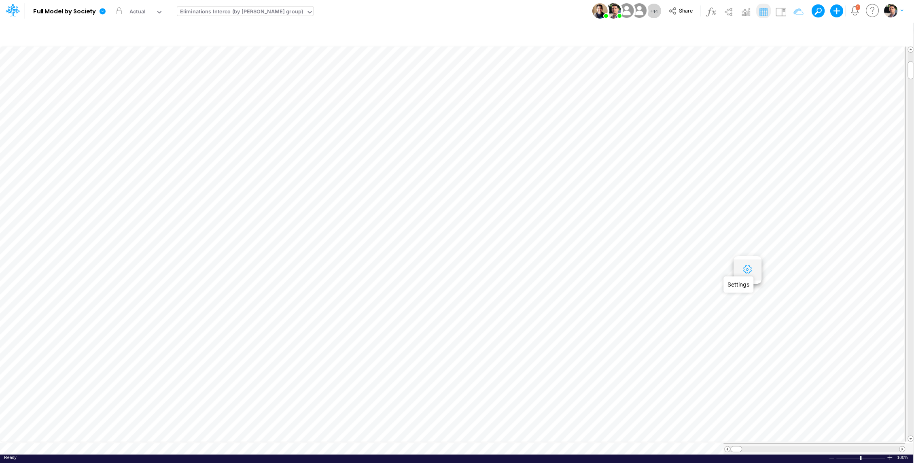
click at [750, 268] on icon "button" at bounding box center [747, 269] width 12 height 8
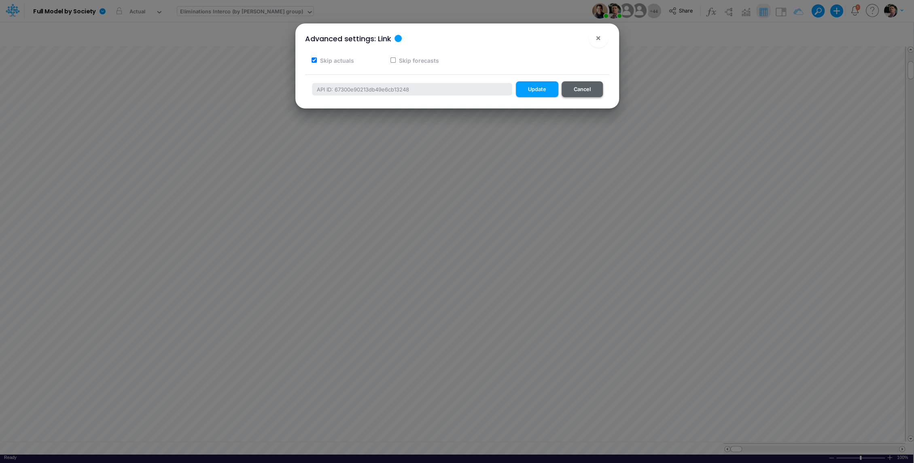
click at [584, 94] on button "Cancel" at bounding box center [581, 89] width 41 height 16
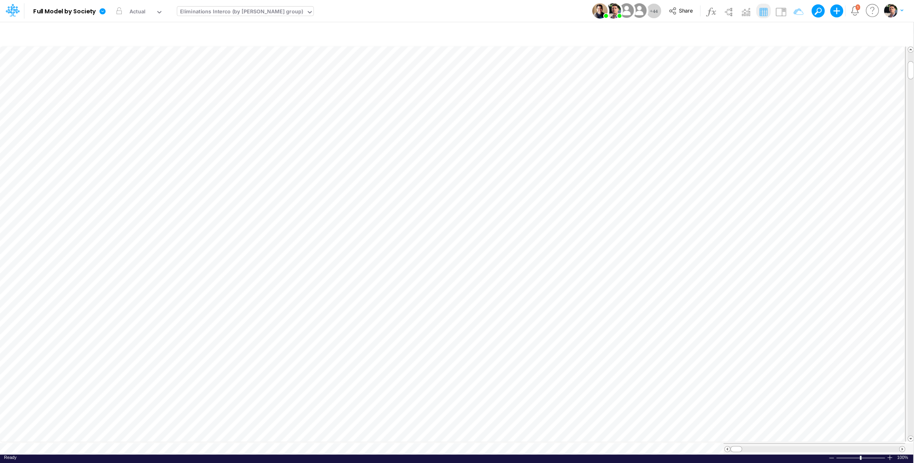
scroll to position [4, 1]
click at [747, 290] on icon "button" at bounding box center [747, 290] width 12 height 8
click at [405, 328] on icon at bounding box center [404, 330] width 9 height 9
click at [753, 270] on icon "button" at bounding box center [747, 269] width 12 height 8
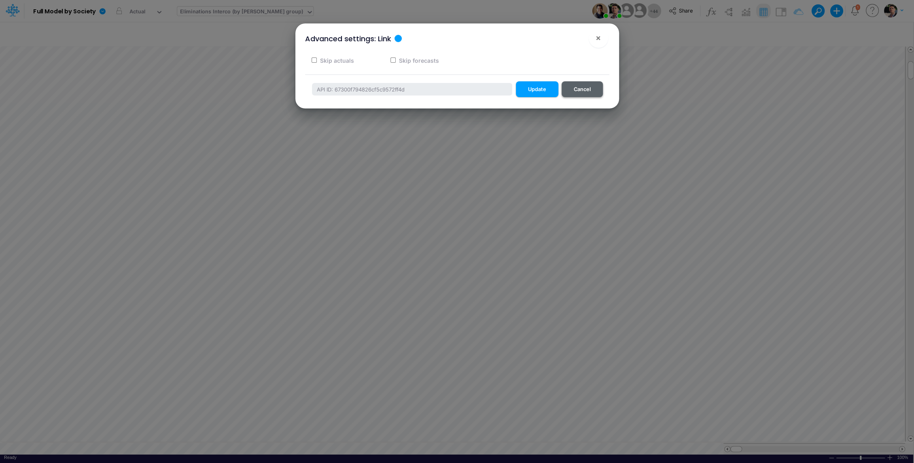
click at [581, 96] on button "Cancel" at bounding box center [581, 89] width 41 height 16
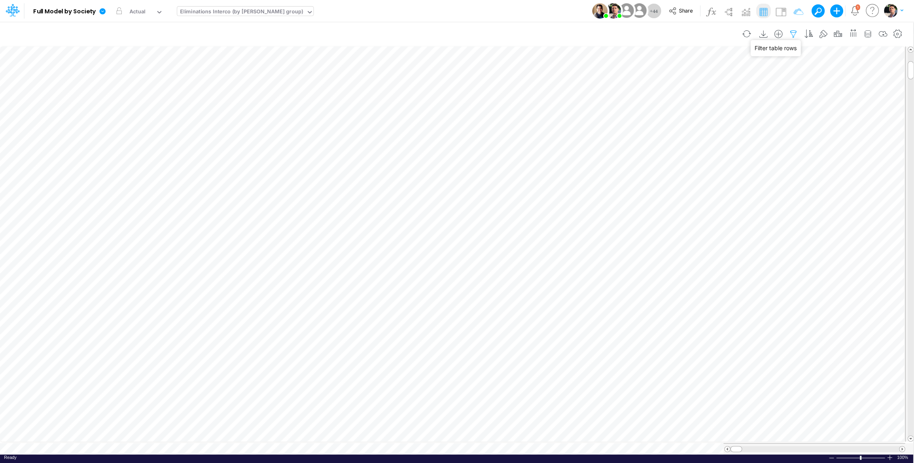
click at [793, 34] on icon "button" at bounding box center [793, 34] width 12 height 8
select select "notEqual"
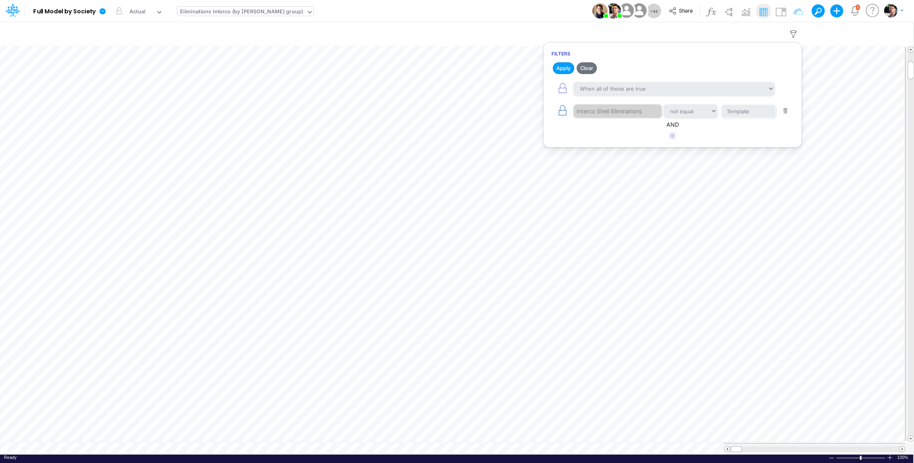
click at [566, 112] on icon "button" at bounding box center [562, 110] width 11 height 11
select select "tableSearchOR"
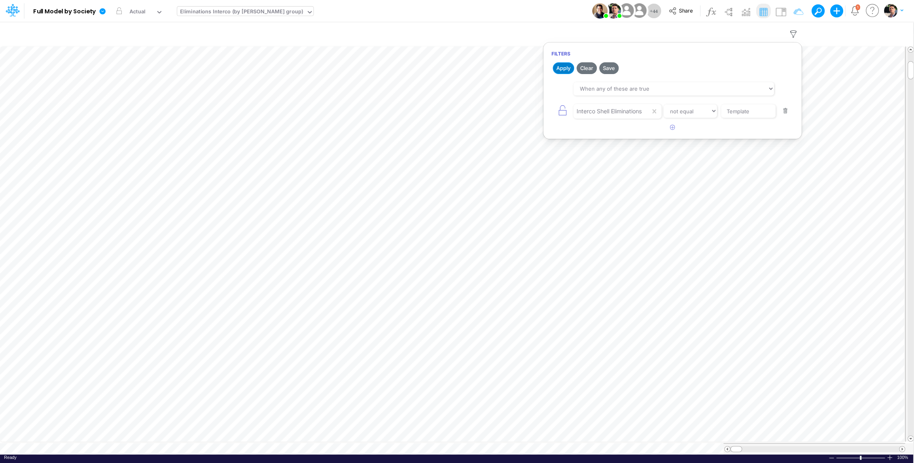
click at [563, 70] on button "Apply" at bounding box center [563, 68] width 21 height 12
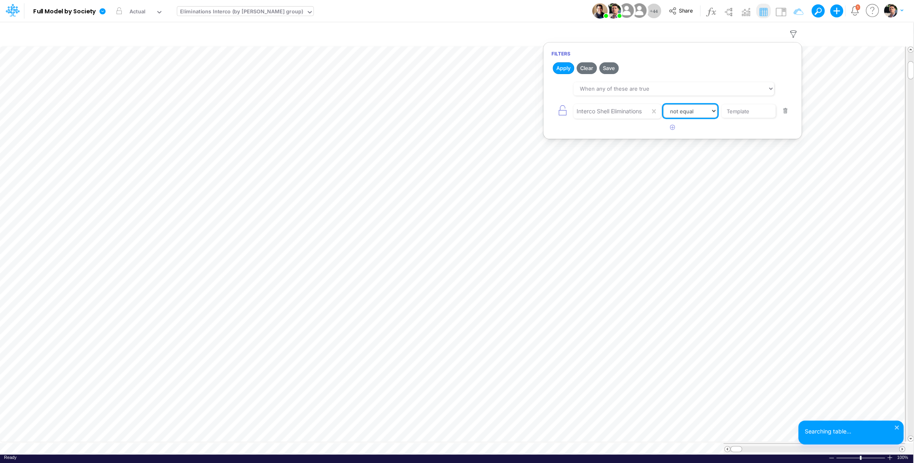
click at [691, 113] on select "equals not equal starts with ends with contains" at bounding box center [690, 111] width 54 height 14
select select "equals"
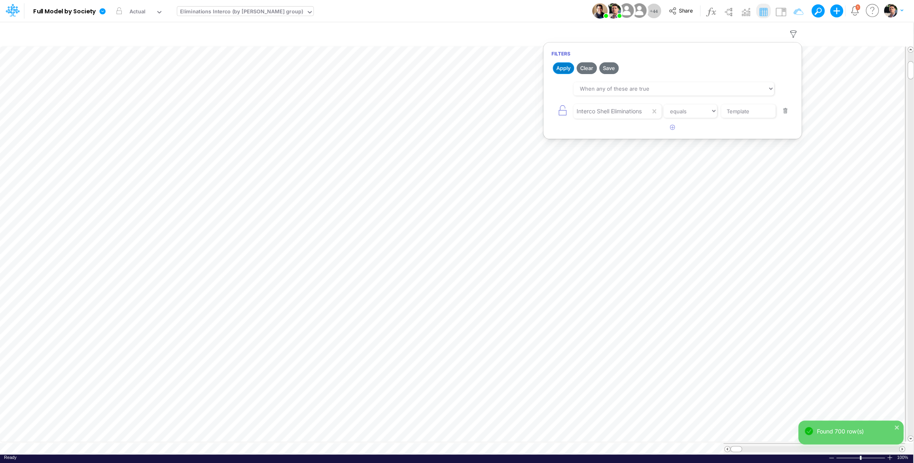
click at [559, 66] on button "Apply" at bounding box center [563, 68] width 21 height 12
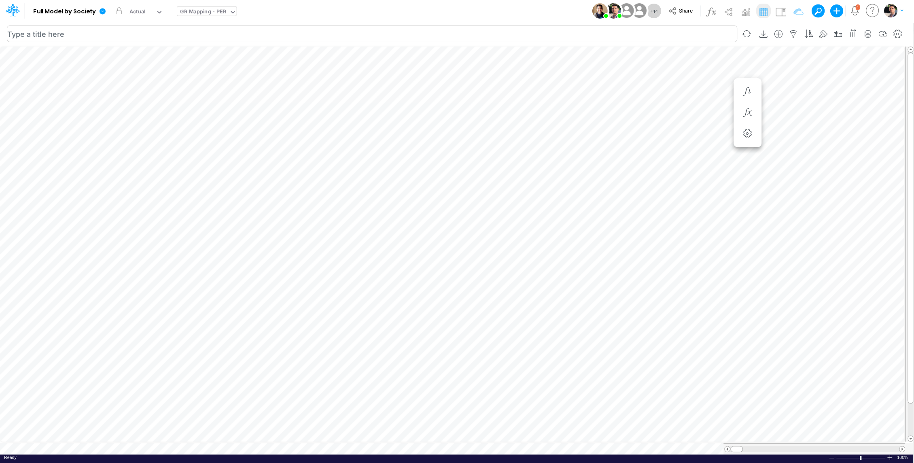
scroll to position [4, 1]
click at [741, 111] on button "button" at bounding box center [747, 113] width 15 height 16
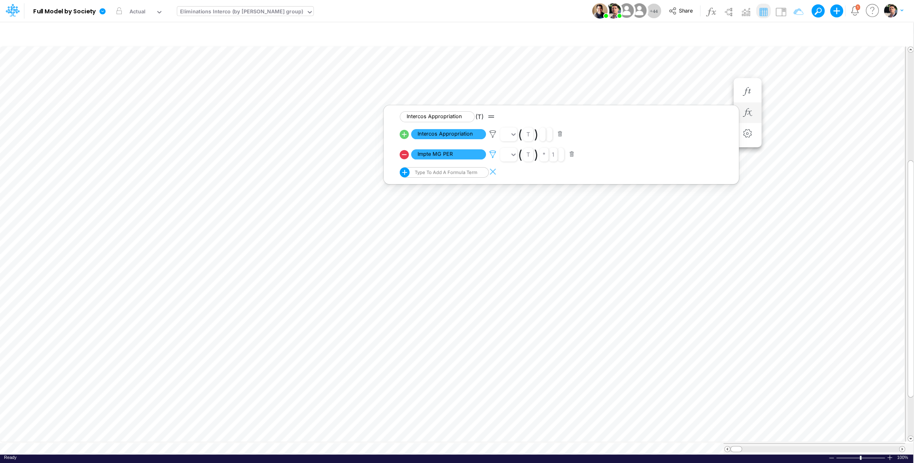
click at [493, 154] on icon at bounding box center [493, 154] width 12 height 8
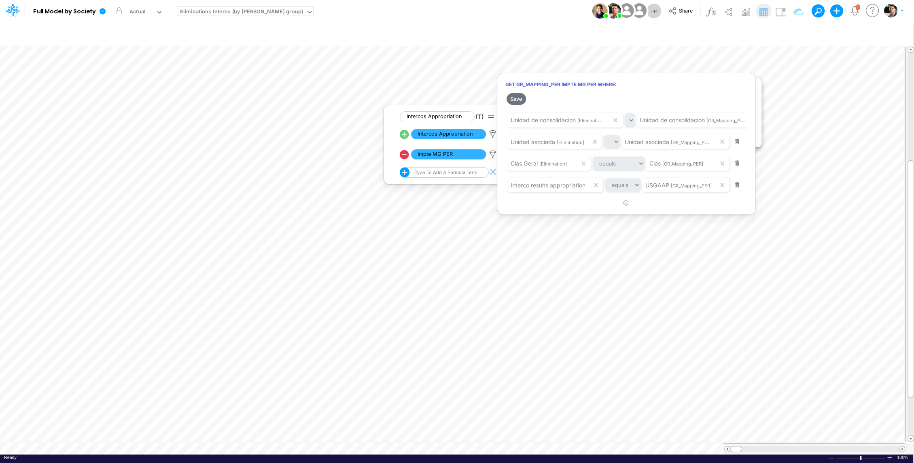
click at [493, 138] on div at bounding box center [457, 233] width 914 height 459
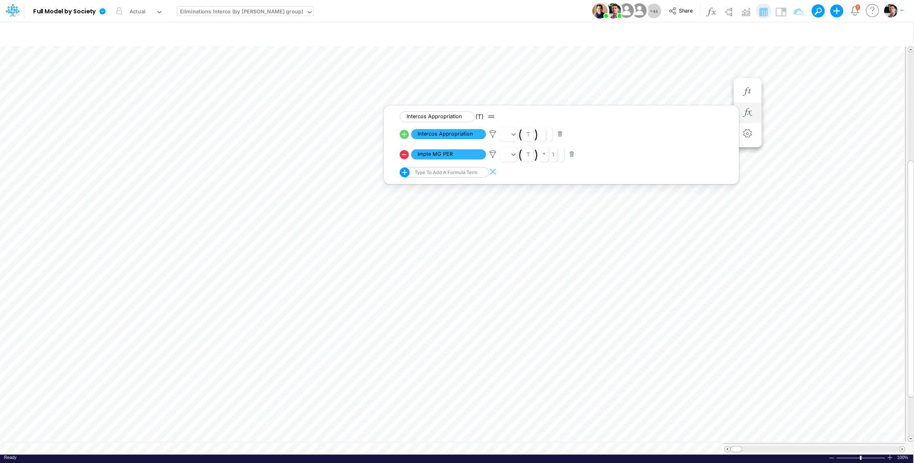
click at [403, 136] on icon at bounding box center [404, 133] width 9 height 9
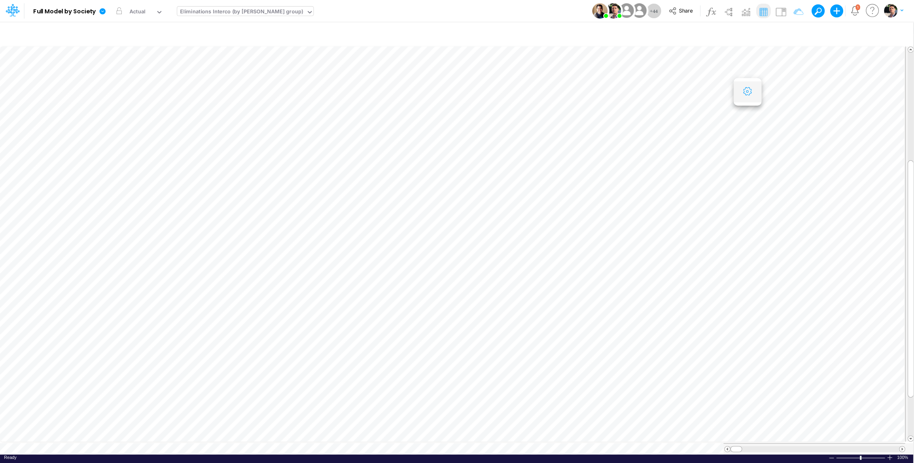
click at [748, 96] on button "button" at bounding box center [747, 92] width 15 height 16
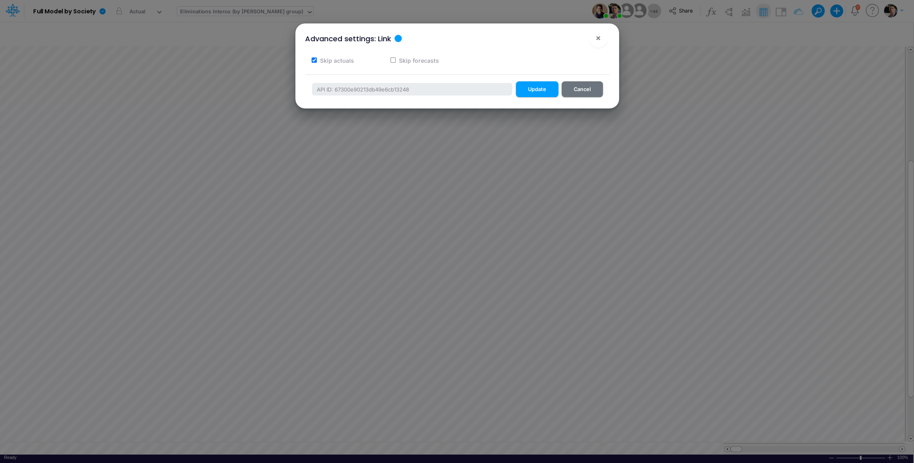
click at [333, 60] on label "Skip actuals" at bounding box center [336, 60] width 35 height 8
click at [317, 60] on input "Skip actuals" at bounding box center [313, 59] width 5 height 5
checkbox input "false"
click at [534, 91] on button "Update" at bounding box center [537, 89] width 42 height 16
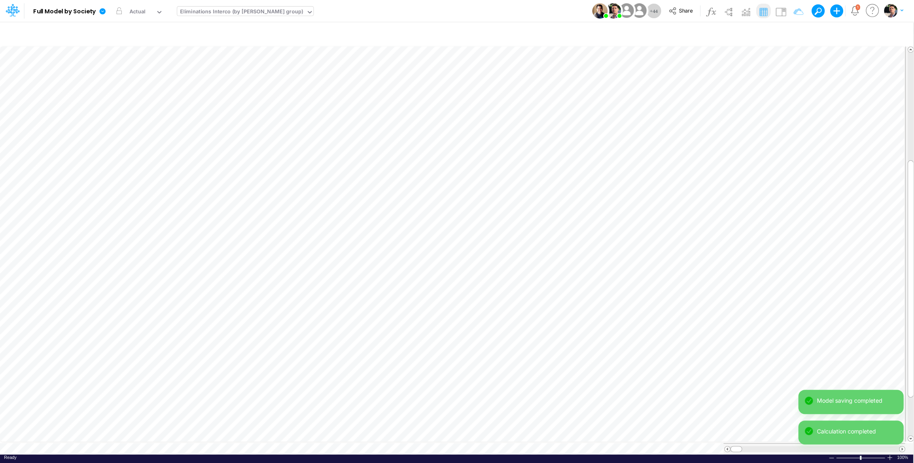
scroll to position [4, 1]
click at [748, 135] on icon "button" at bounding box center [747, 133] width 12 height 8
select select "sum"
select select "field"
select select "Number"
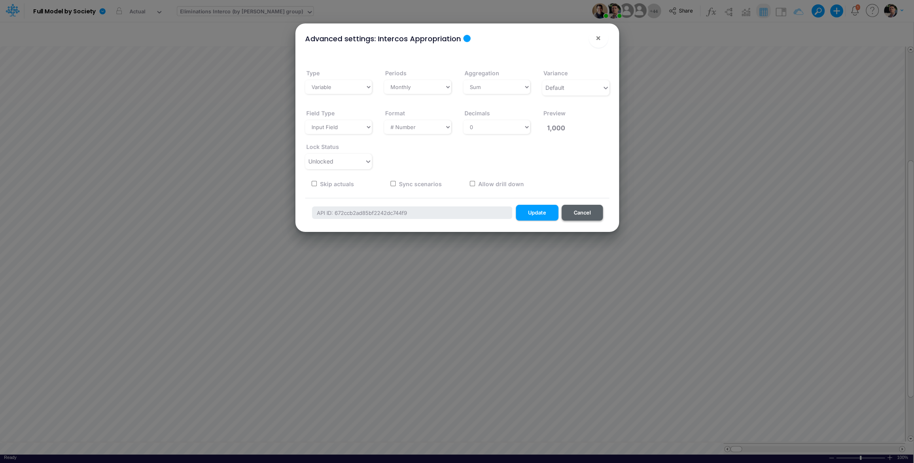
click at [582, 216] on button "Cancel" at bounding box center [581, 213] width 41 height 16
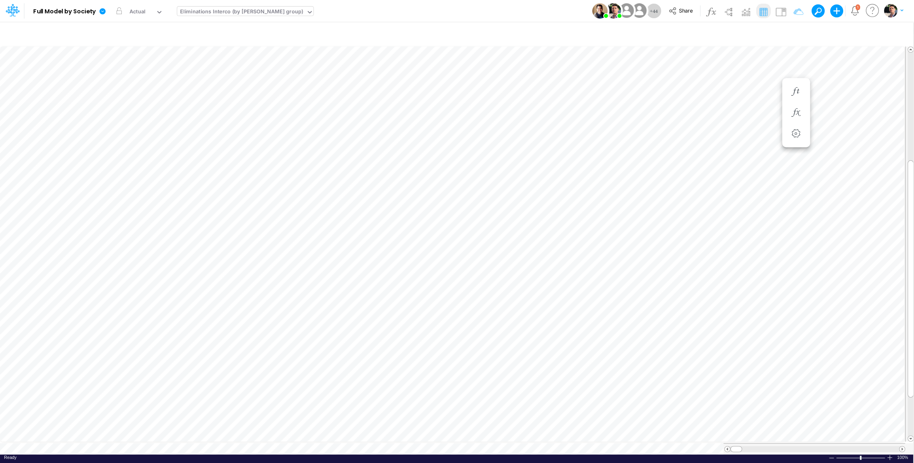
scroll to position [4, 1]
click at [745, 110] on icon "button" at bounding box center [747, 112] width 12 height 8
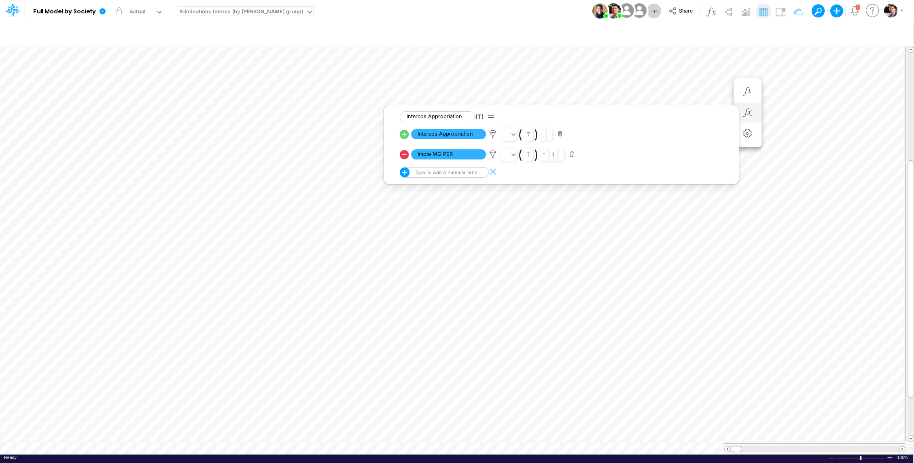
click at [572, 155] on button "button" at bounding box center [572, 154] width 16 height 11
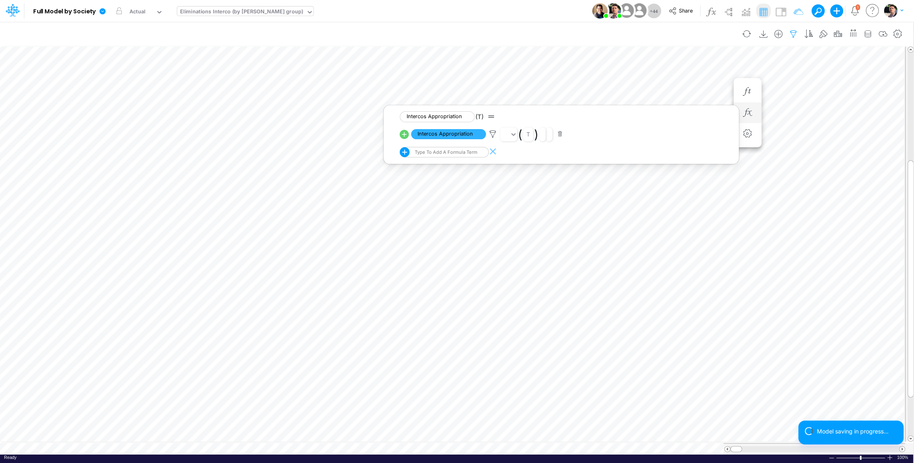
click at [796, 32] on icon "button" at bounding box center [793, 34] width 12 height 8
select select "tableSearchOR"
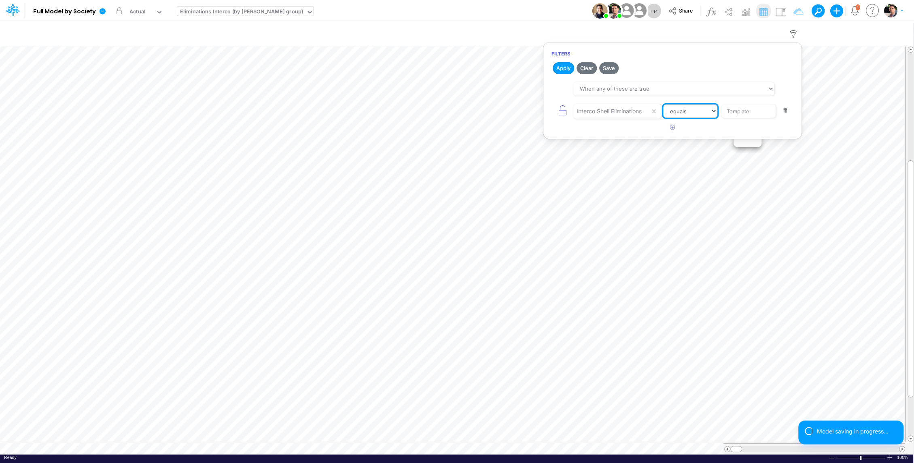
click at [689, 111] on select "equals not equal starts with ends with contains" at bounding box center [690, 111] width 54 height 14
select select "notEqual"
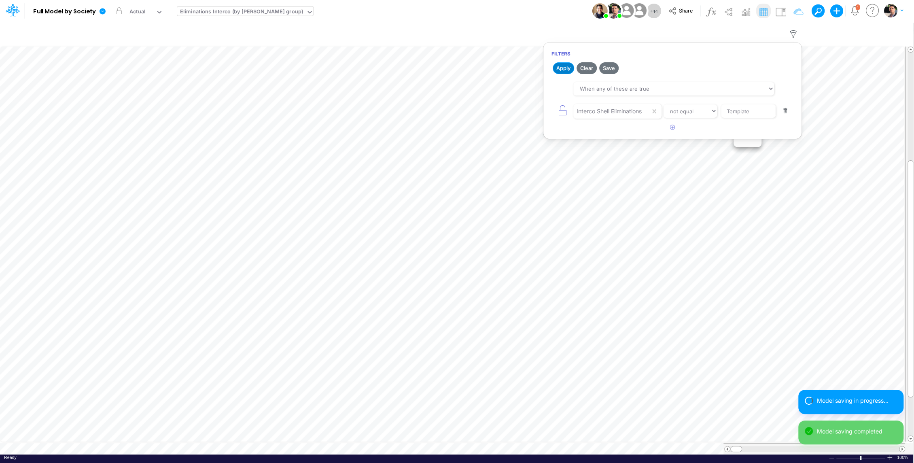
click at [561, 68] on button "Apply" at bounding box center [563, 68] width 21 height 12
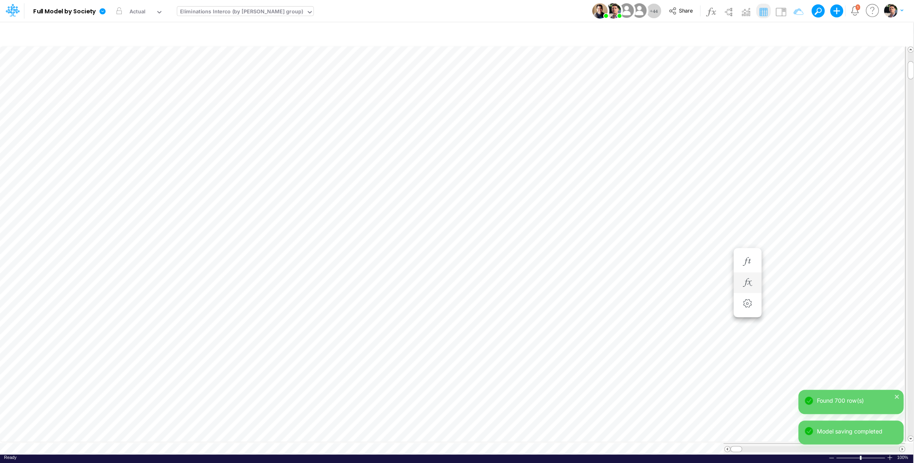
click at [739, 279] on li at bounding box center [747, 282] width 28 height 21
click at [750, 284] on icon "button" at bounding box center [747, 282] width 12 height 8
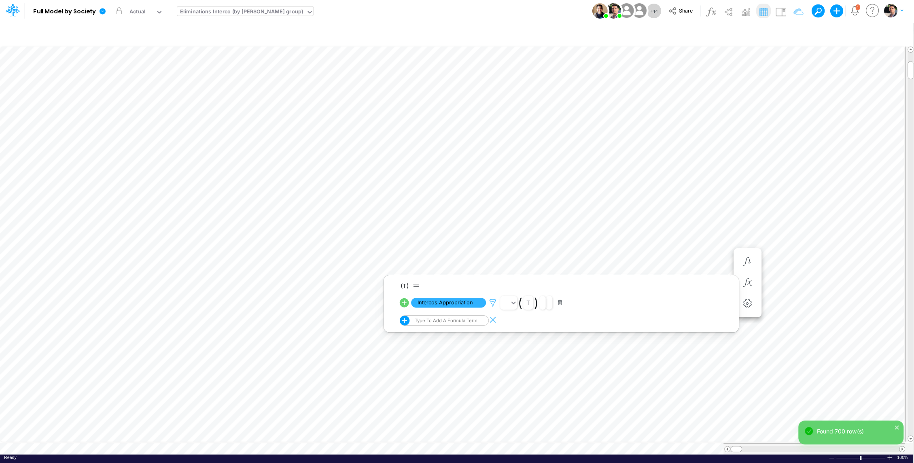
click at [493, 305] on icon at bounding box center [493, 303] width 12 height 8
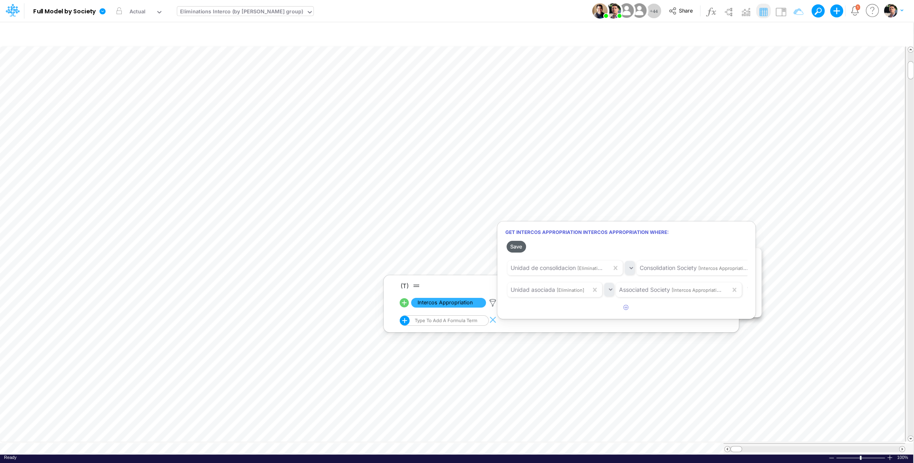
click at [517, 245] on button "Save" at bounding box center [515, 247] width 19 height 12
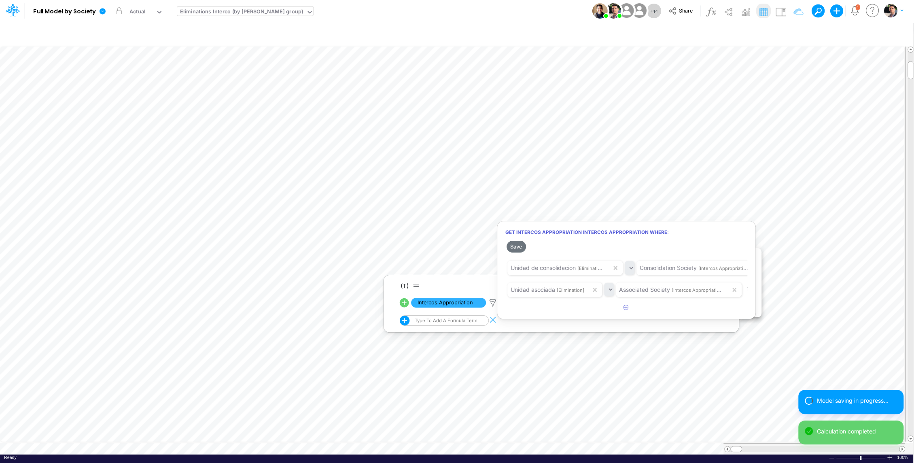
click at [800, 239] on div at bounding box center [457, 233] width 914 height 459
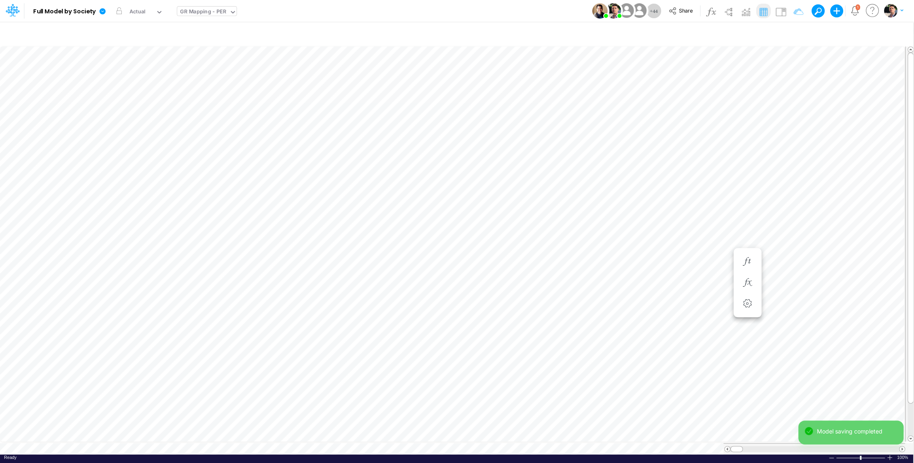
scroll to position [4, 1]
click at [273, 437] on span "Close" at bounding box center [278, 437] width 22 height 7
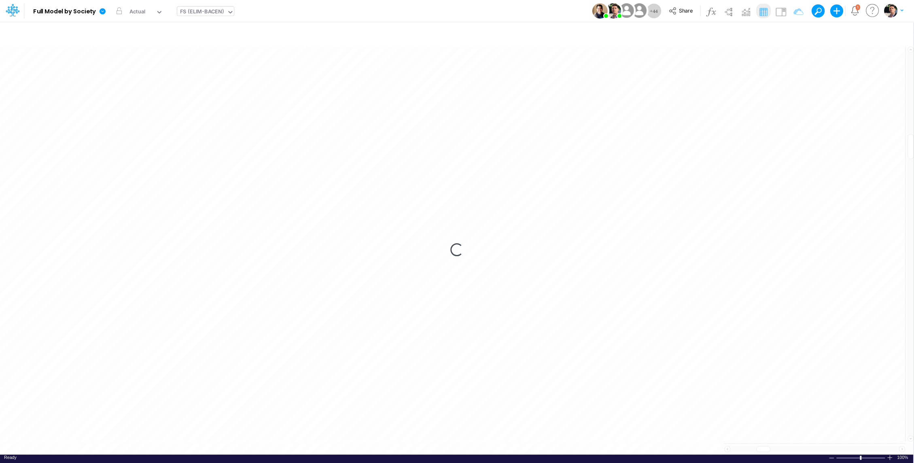
scroll to position [4, 1]
click at [610, 150] on icon "button" at bounding box center [610, 150] width 12 height 8
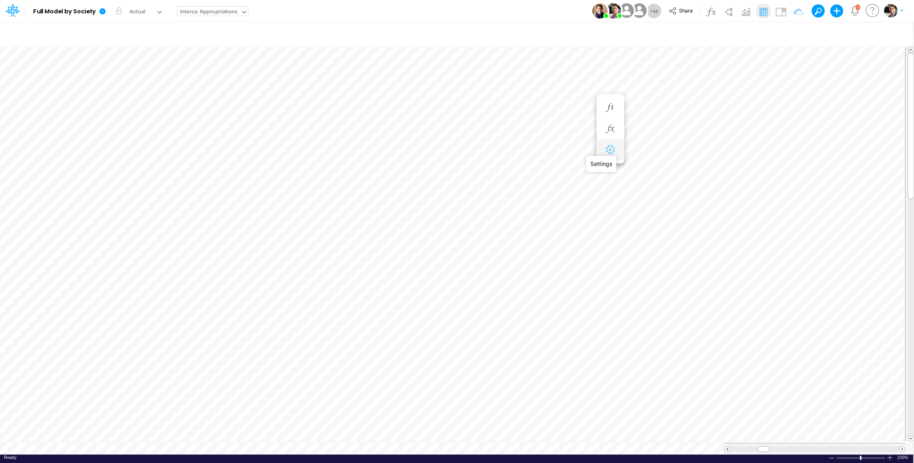
select select "sum"
select select "field"
select select "Number"
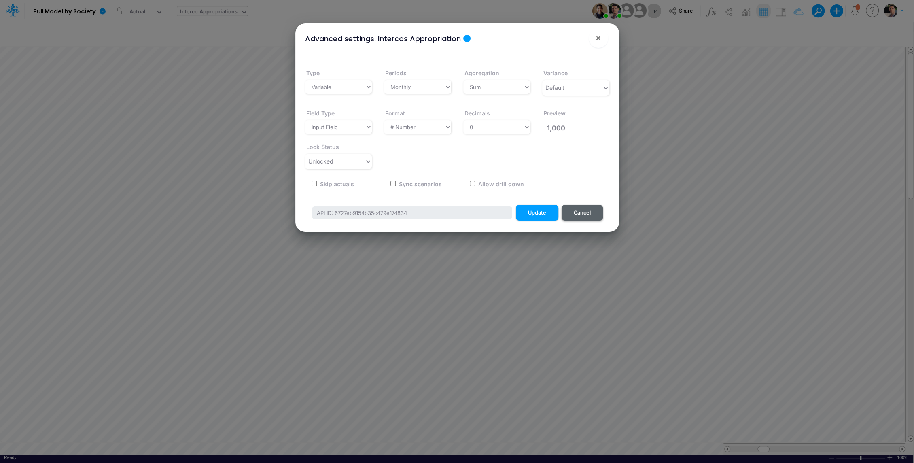
click at [587, 214] on button "Cancel" at bounding box center [581, 213] width 41 height 16
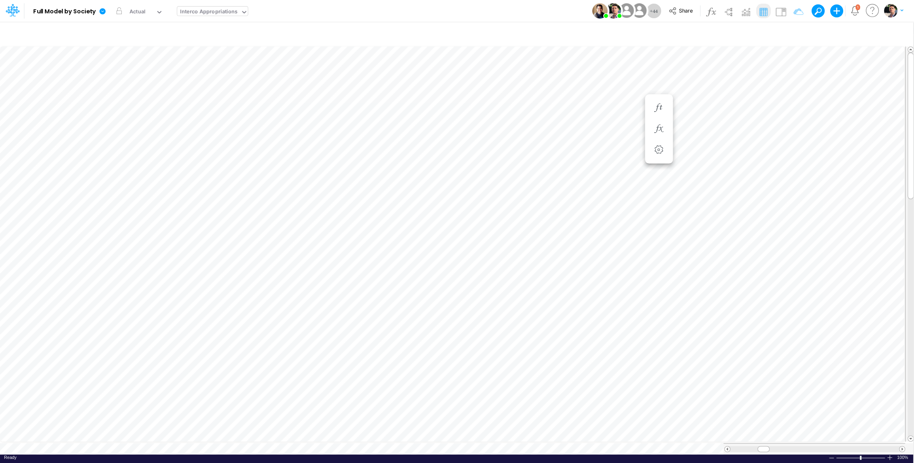
scroll to position [4, 1]
click at [607, 127] on icon "button" at bounding box center [610, 129] width 12 height 8
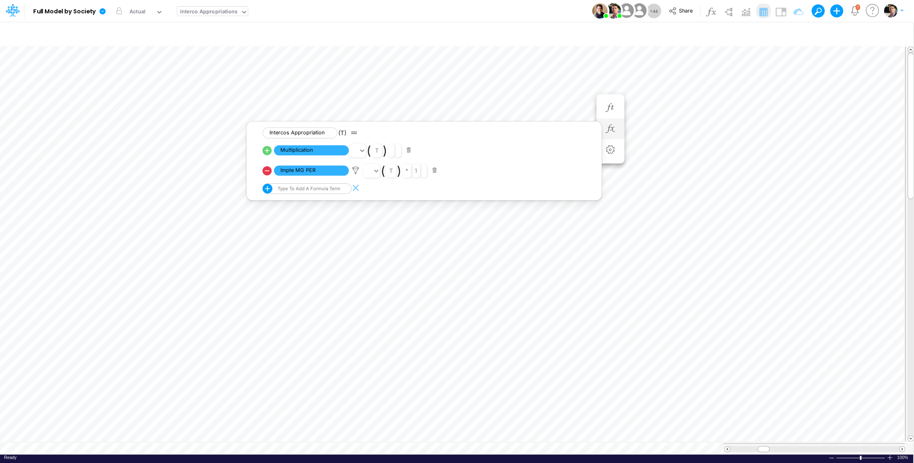
click at [268, 173] on icon at bounding box center [267, 170] width 9 height 9
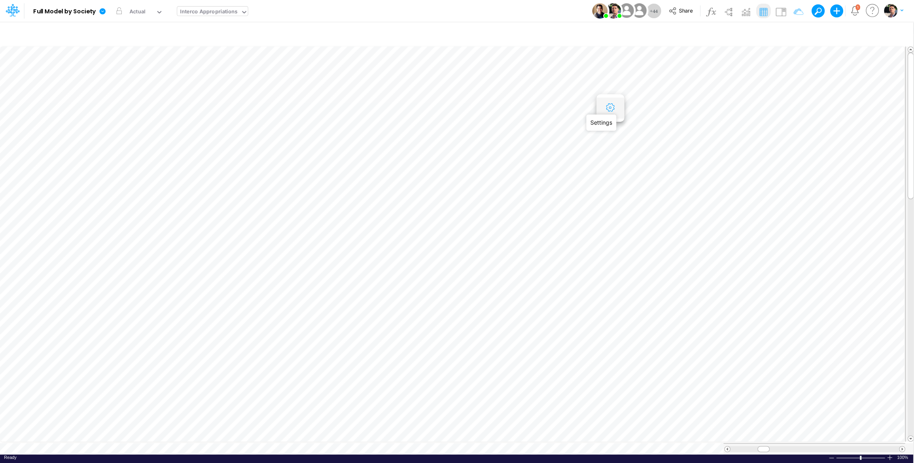
click at [610, 112] on icon "button" at bounding box center [610, 108] width 12 height 8
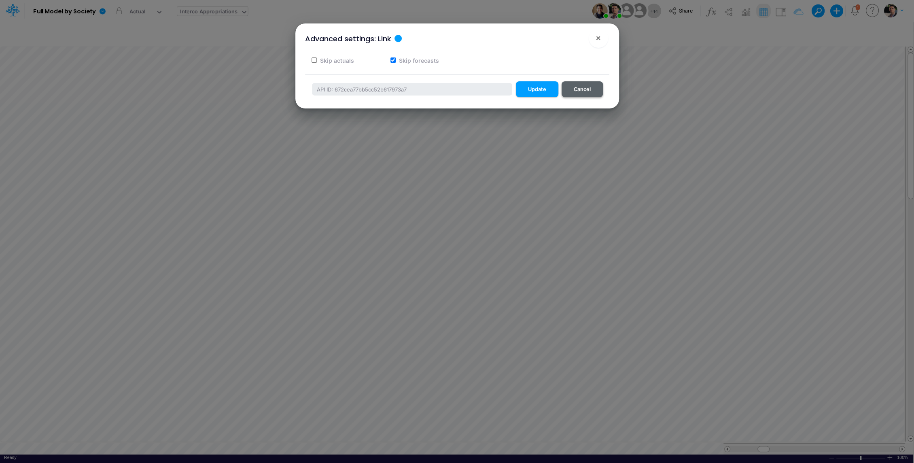
click at [589, 93] on button "Cancel" at bounding box center [581, 89] width 41 height 16
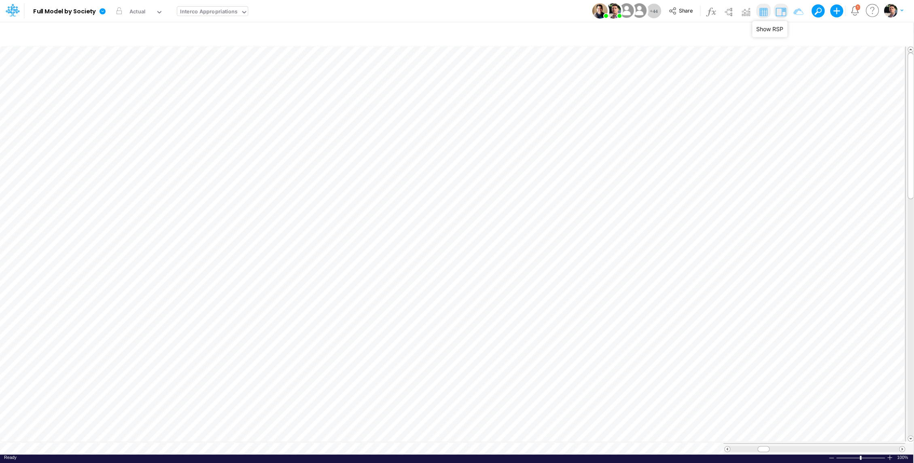
click at [781, 12] on img at bounding box center [780, 11] width 13 height 13
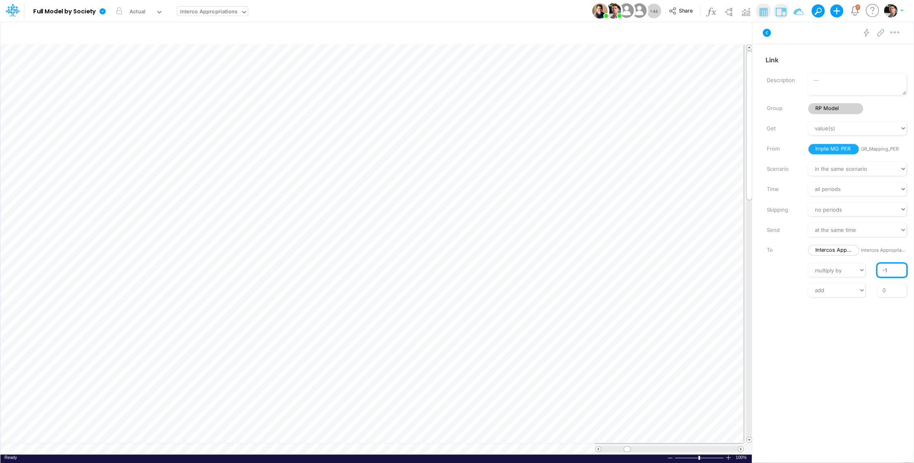
click at [885, 271] on input "-1" at bounding box center [891, 270] width 29 height 14
type input "1"
click at [891, 291] on input "0" at bounding box center [891, 290] width 29 height 14
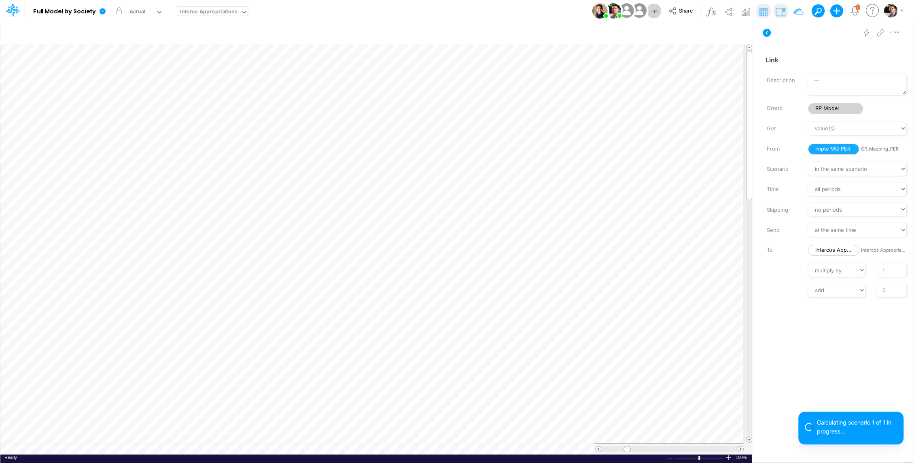
scroll to position [4, 1]
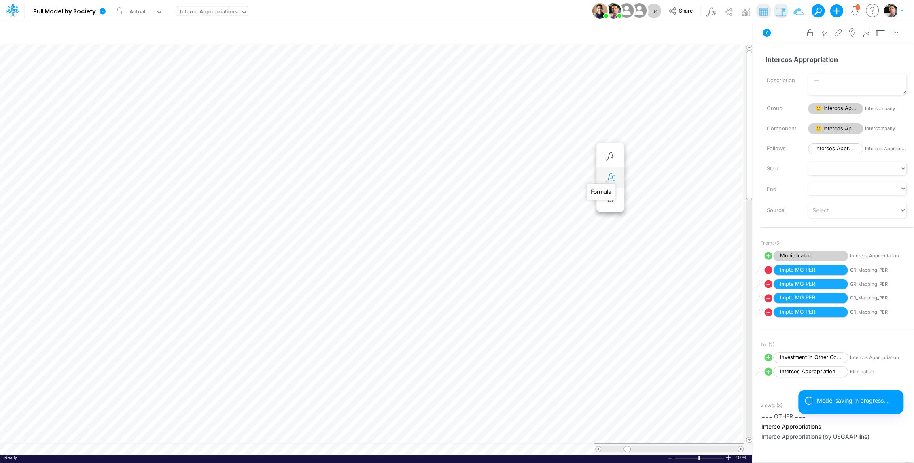
click at [610, 178] on icon "button" at bounding box center [610, 177] width 12 height 8
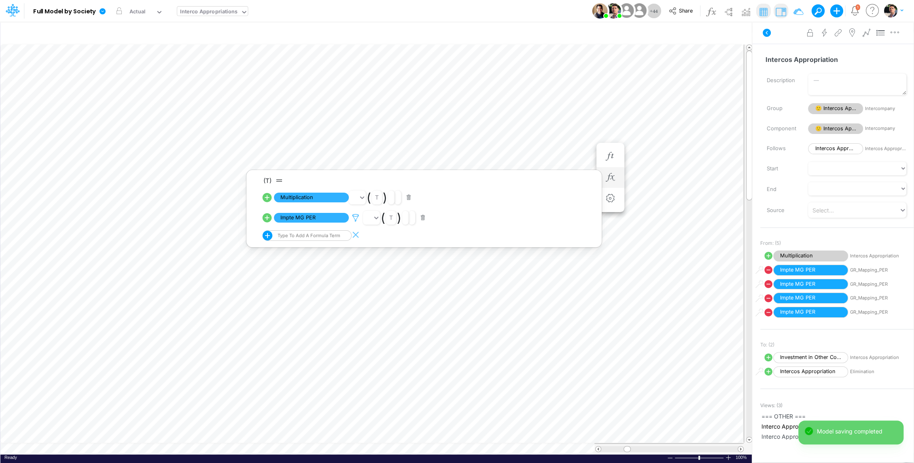
click at [356, 218] on icon at bounding box center [356, 218] width 12 height 8
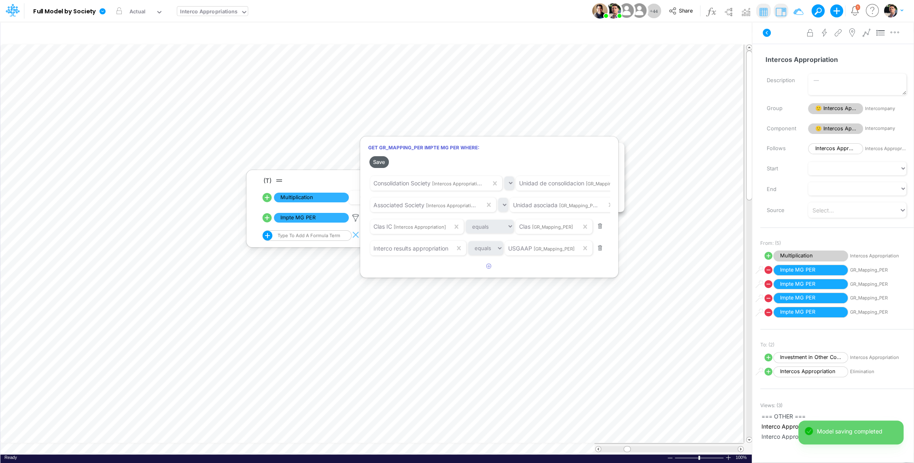
click at [380, 162] on button "Save" at bounding box center [378, 162] width 19 height 12
click at [579, 297] on div at bounding box center [457, 233] width 914 height 459
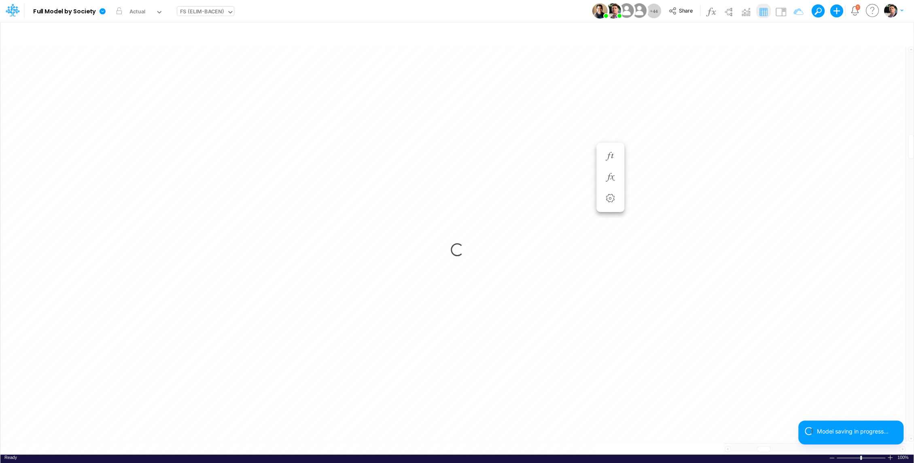
scroll to position [4, 1]
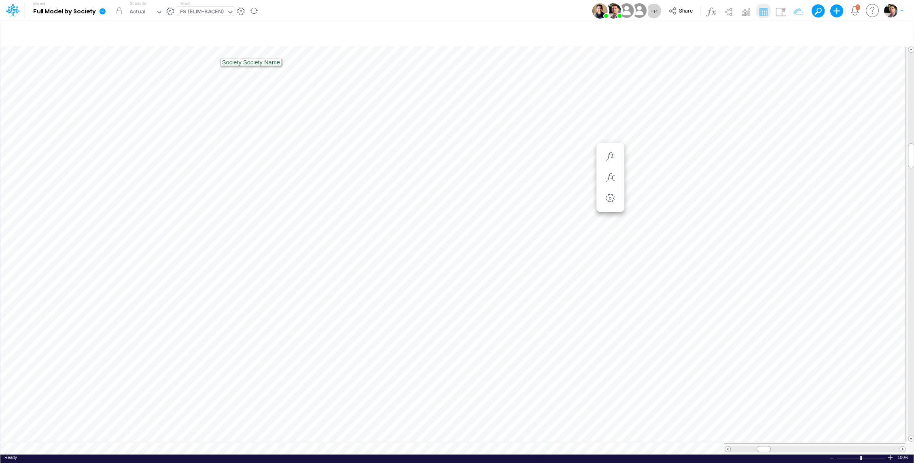
click at [104, 11] on icon at bounding box center [103, 11] width 6 height 6
click at [148, 85] on button "View model info" at bounding box center [143, 84] width 87 height 13
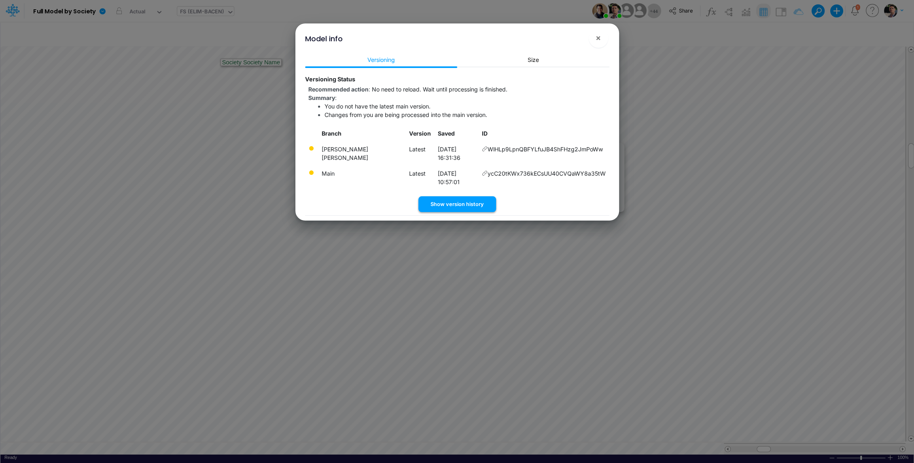
click at [447, 196] on button "Show version history" at bounding box center [457, 204] width 78 height 16
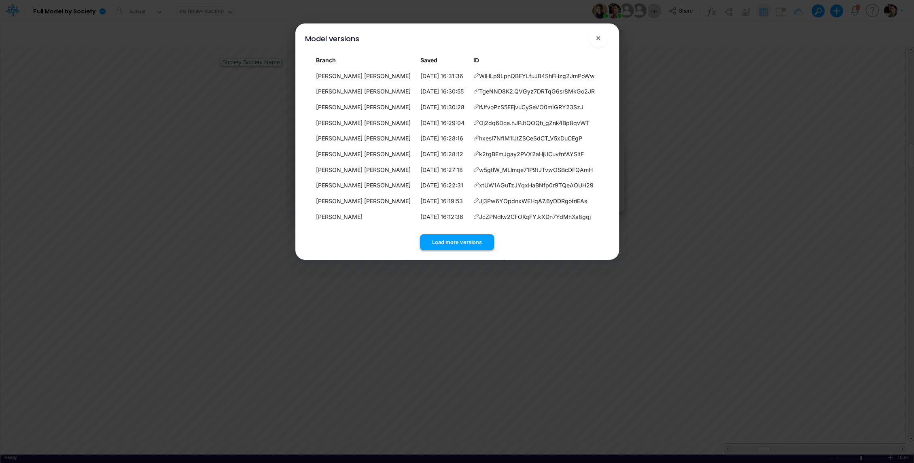
click at [465, 242] on button "Load more versions" at bounding box center [457, 242] width 74 height 16
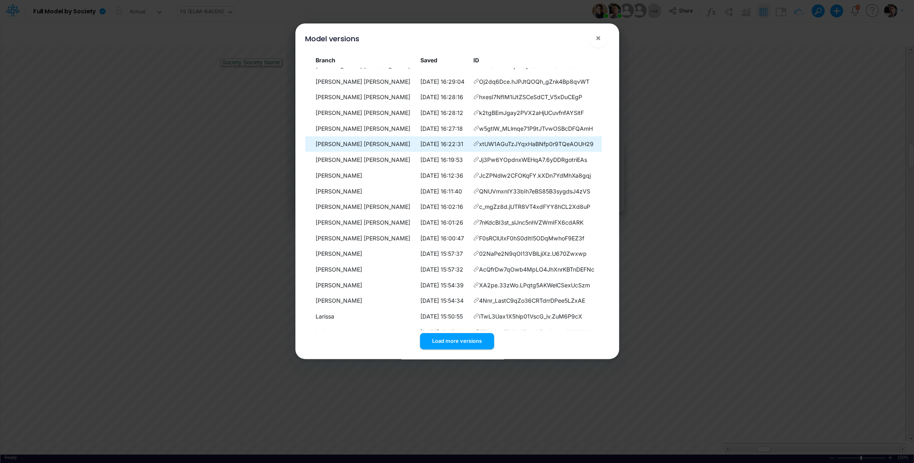
scroll to position [57, 0]
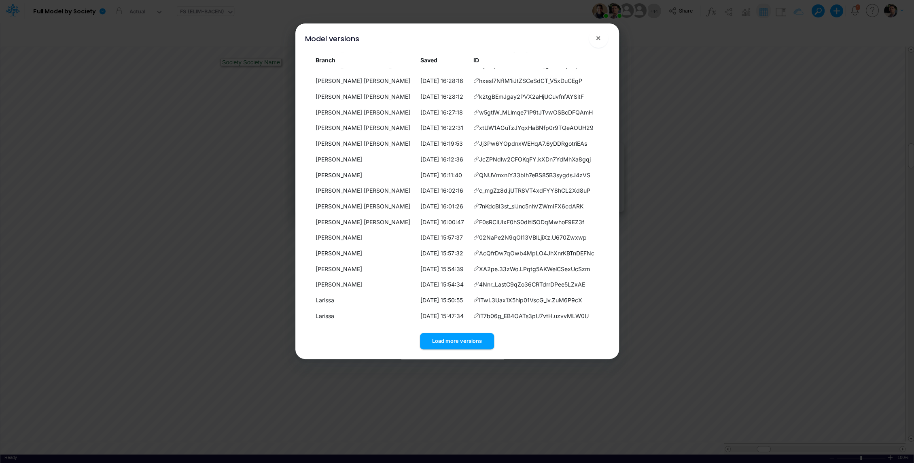
click at [454, 351] on div "Model versions × Branch Saved ID [PERSON_NAME] [PERSON_NAME] [DATE] 16:31:36 Wl…" at bounding box center [457, 190] width 317 height 335
click at [468, 342] on button "Load more versions" at bounding box center [457, 341] width 74 height 16
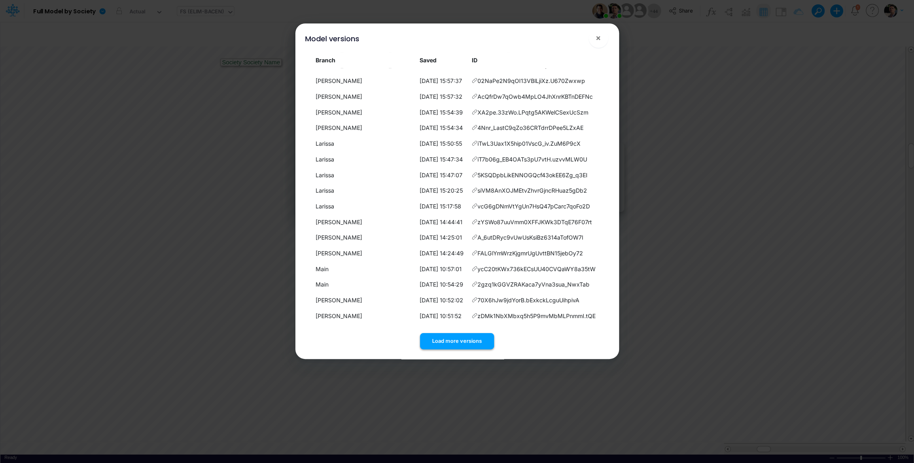
click at [462, 345] on button "Load more versions" at bounding box center [457, 341] width 74 height 16
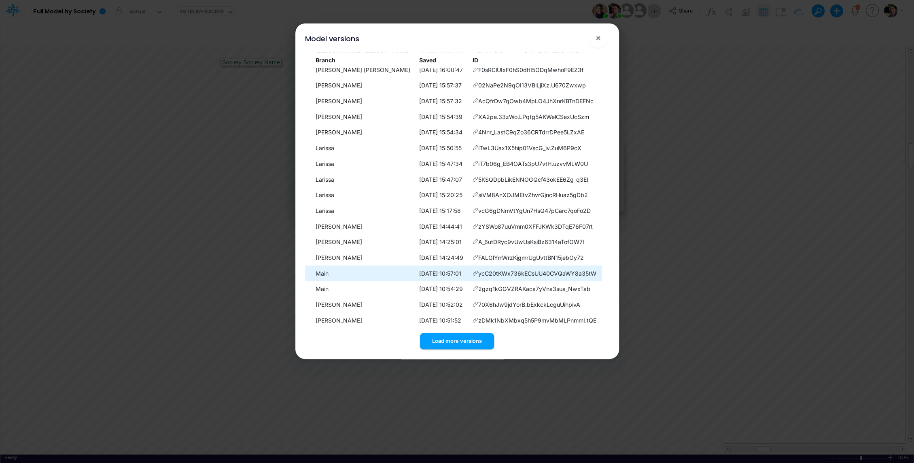
scroll to position [0, 0]
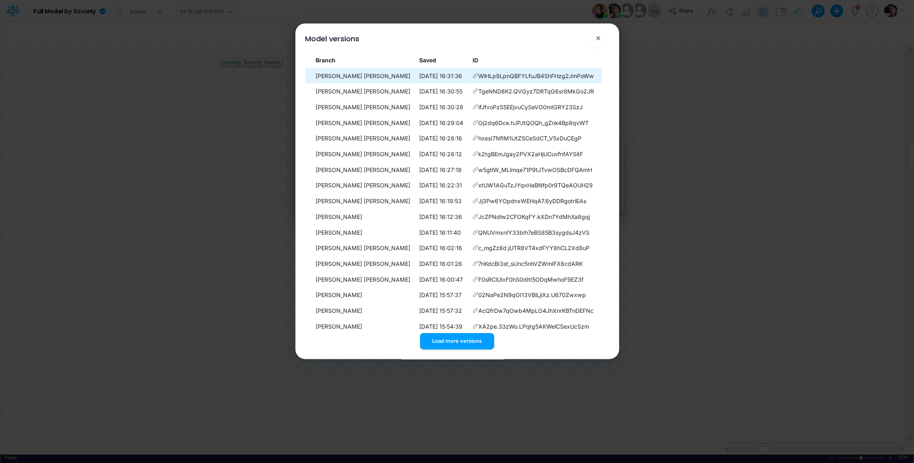
click at [472, 76] on icon at bounding box center [475, 76] width 6 height 6
click at [605, 38] on button "×" at bounding box center [598, 37] width 19 height 19
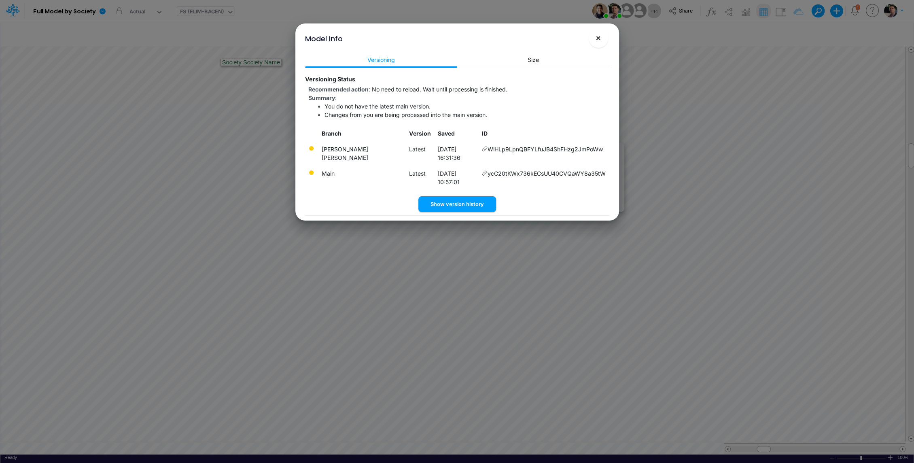
click at [601, 37] on button "×" at bounding box center [598, 37] width 19 height 19
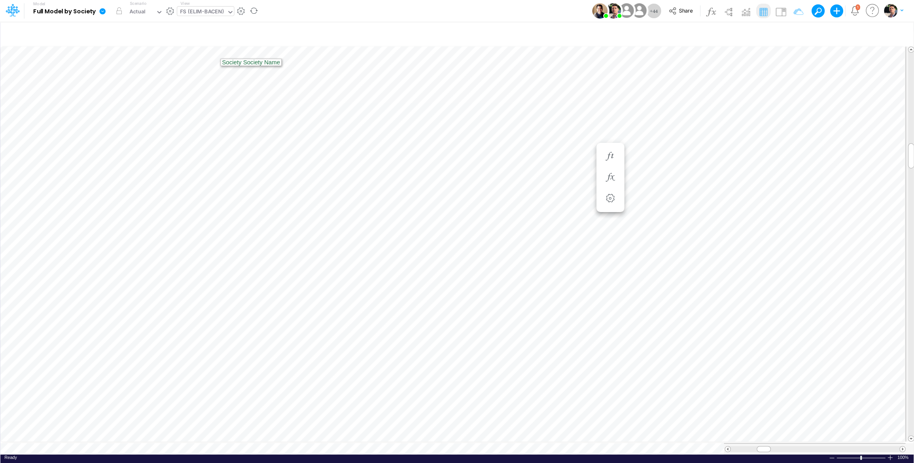
click at [103, 15] on icon at bounding box center [102, 11] width 7 height 7
click at [150, 83] on button "View model info" at bounding box center [143, 84] width 87 height 13
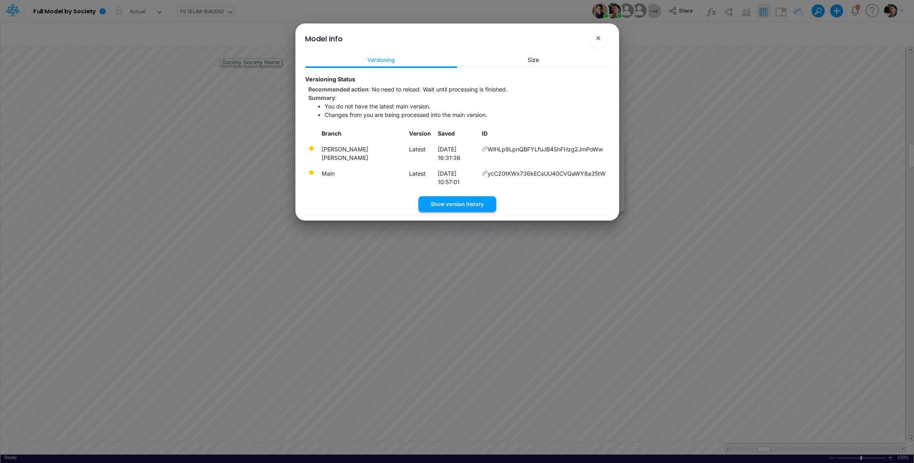
click at [420, 196] on button "Show version history" at bounding box center [457, 204] width 78 height 16
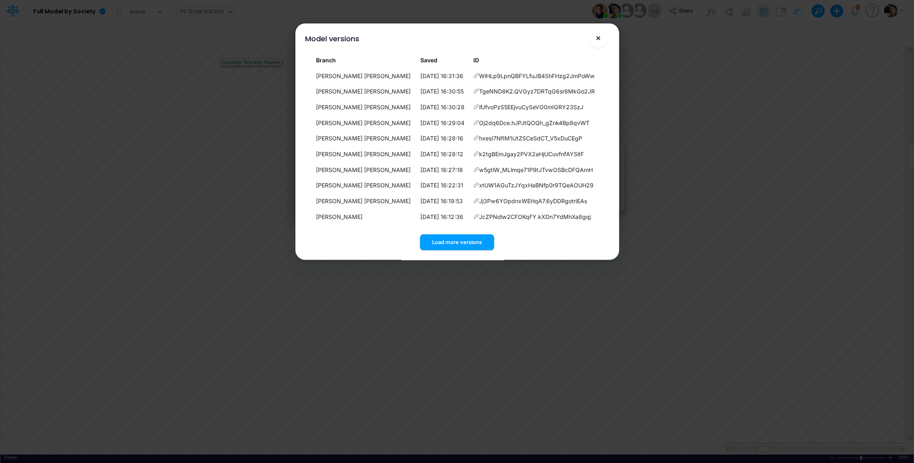
click at [597, 41] on span "×" at bounding box center [597, 38] width 5 height 10
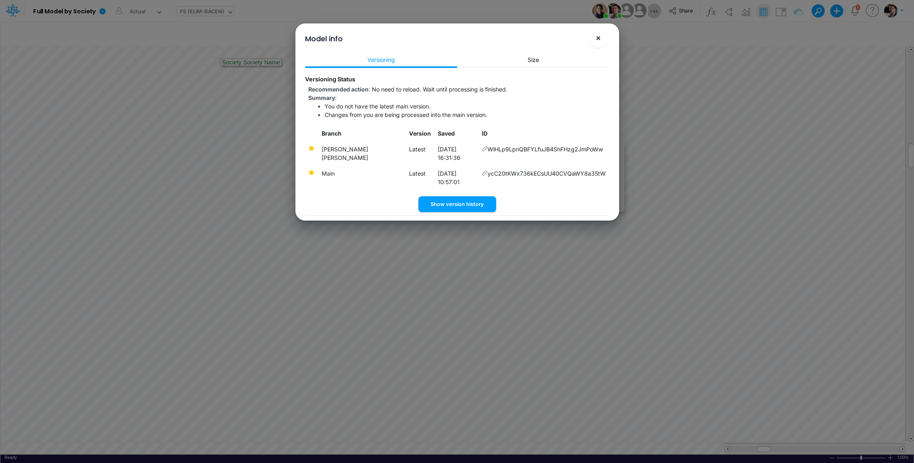
click at [597, 41] on span "×" at bounding box center [597, 38] width 5 height 10
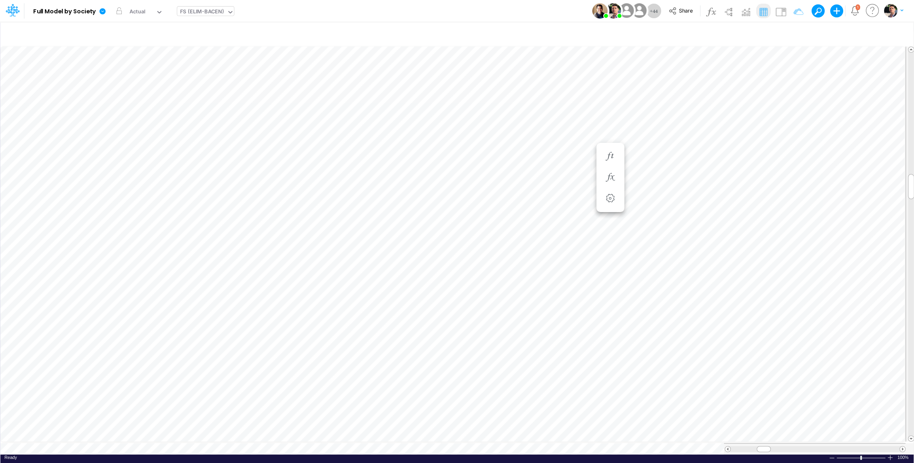
scroll to position [4, 1]
click at [890, 454] on div at bounding box center [890, 457] width 6 height 6
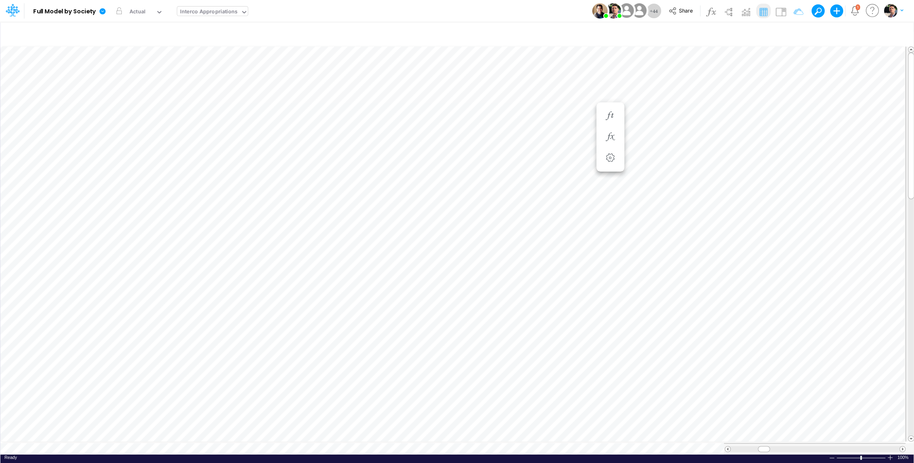
scroll to position [4, 1]
click at [608, 174] on icon "button" at bounding box center [610, 177] width 12 height 8
click at [355, 217] on icon at bounding box center [356, 218] width 12 height 8
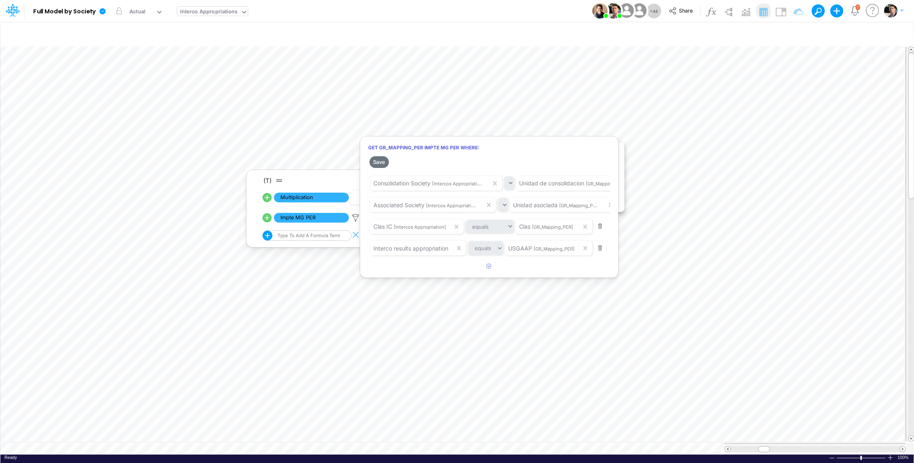
click at [305, 443] on div at bounding box center [457, 233] width 914 height 459
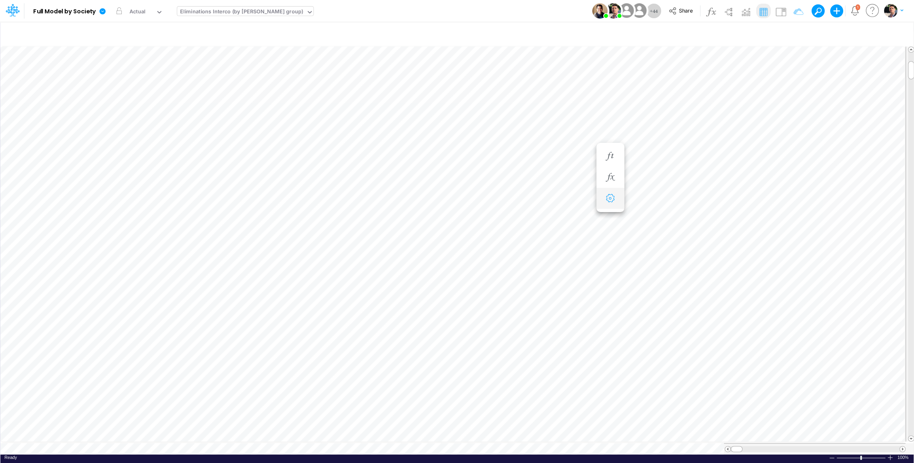
scroll to position [4, 1]
click at [749, 290] on icon "button" at bounding box center [747, 290] width 12 height 8
click at [748, 287] on icon "button" at bounding box center [747, 290] width 12 height 8
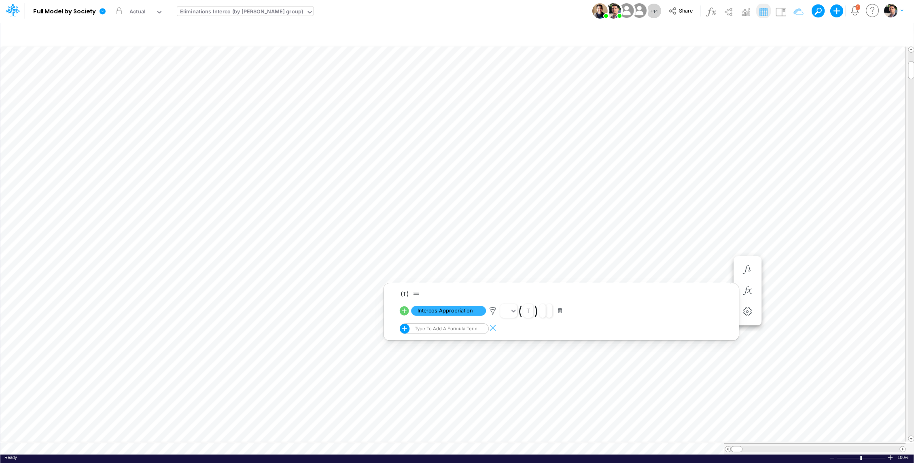
click at [403, 311] on icon at bounding box center [404, 310] width 9 height 9
click at [741, 264] on button "button" at bounding box center [747, 270] width 15 height 16
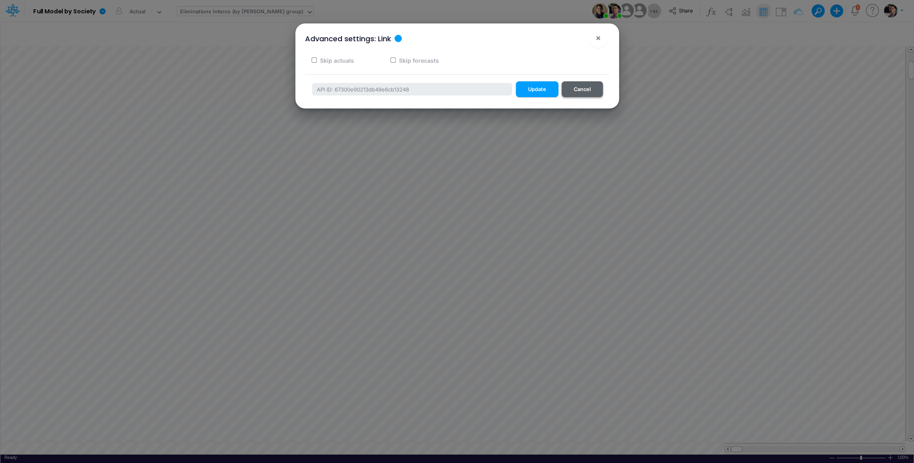
click at [584, 86] on button "Cancel" at bounding box center [581, 89] width 41 height 16
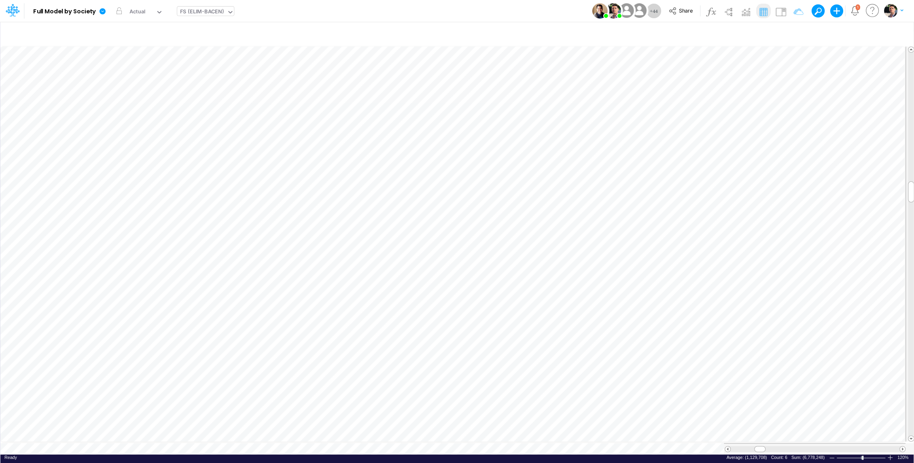
scroll to position [4, 1]
click at [185, 11] on div "FS (ELIM-BACEN)" at bounding box center [202, 12] width 44 height 9
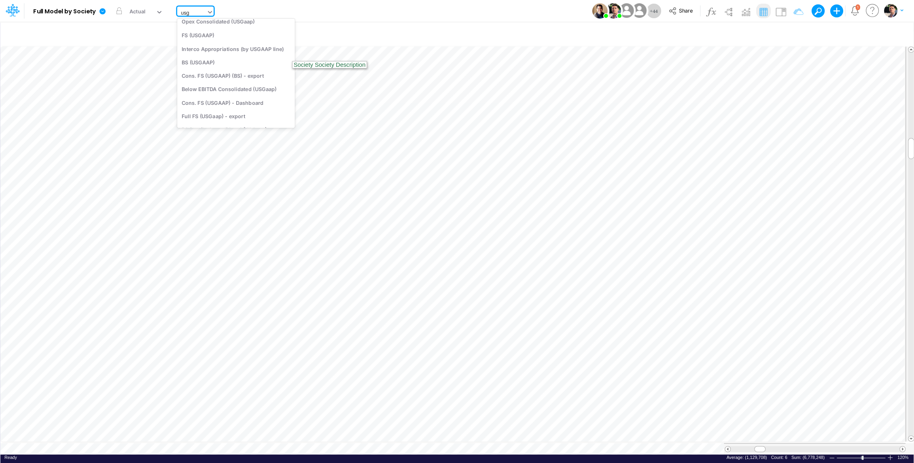
type input "usga"
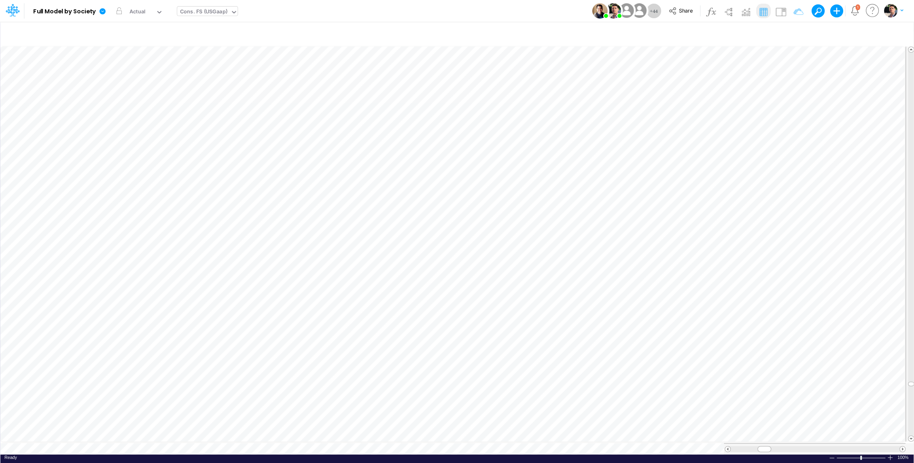
scroll to position [4, 0]
click at [215, 11] on div "Cons. FS (USGaap)" at bounding box center [203, 12] width 47 height 9
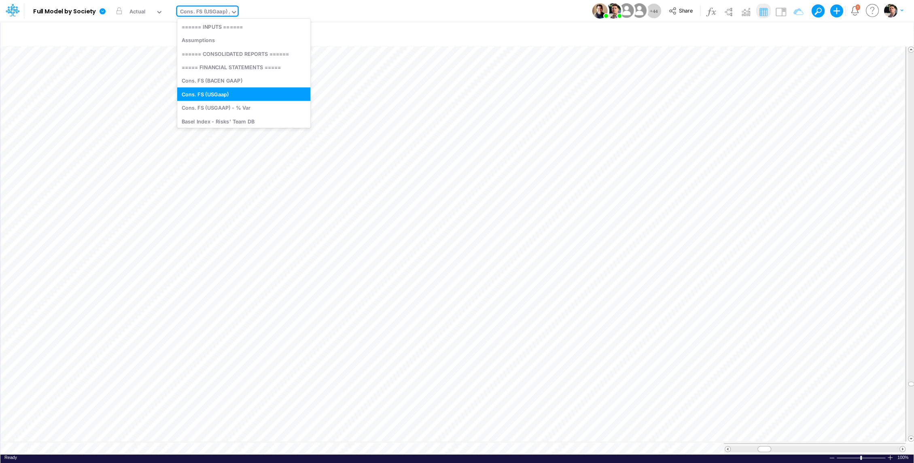
type input "gr"
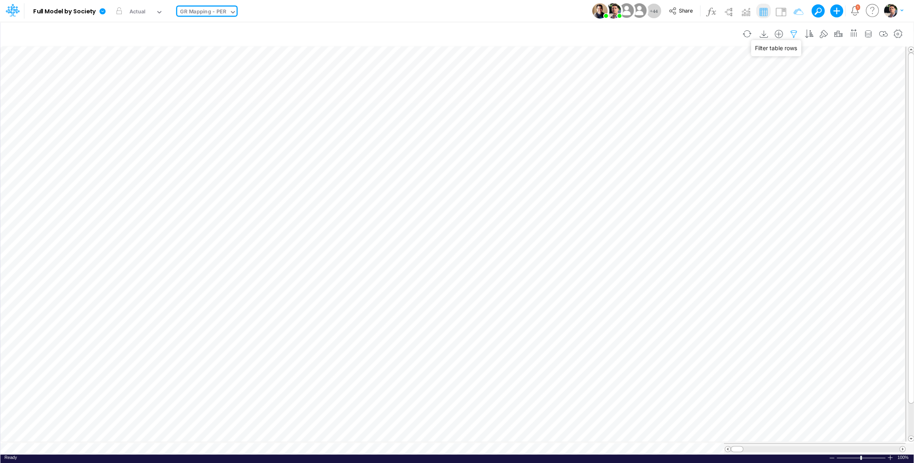
click at [797, 33] on icon "button" at bounding box center [794, 34] width 12 height 8
select select "contains"
click at [786, 158] on button "button" at bounding box center [786, 155] width 16 height 11
select select "contains"
type input "Interco Results"
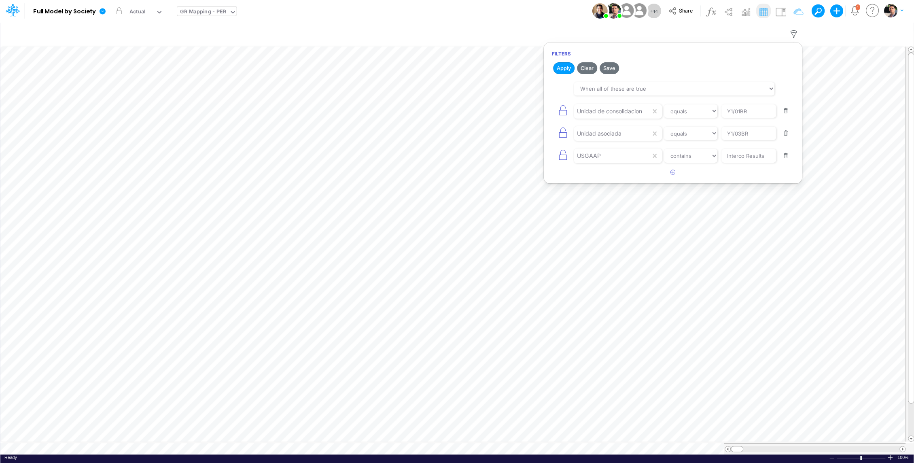
click at [788, 155] on button "button" at bounding box center [786, 155] width 16 height 11
click at [786, 133] on button "button" at bounding box center [786, 133] width 16 height 11
click at [787, 109] on button "button" at bounding box center [786, 111] width 16 height 11
click at [557, 65] on button "Apply" at bounding box center [563, 68] width 21 height 12
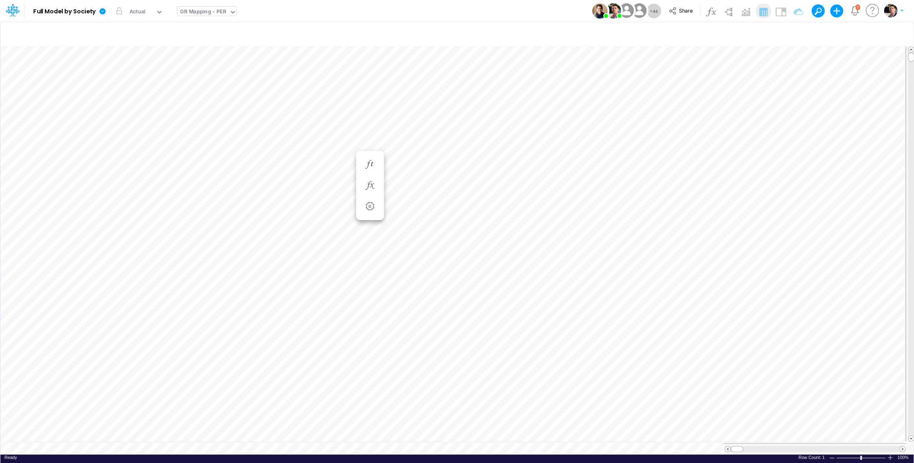
scroll to position [4, 1]
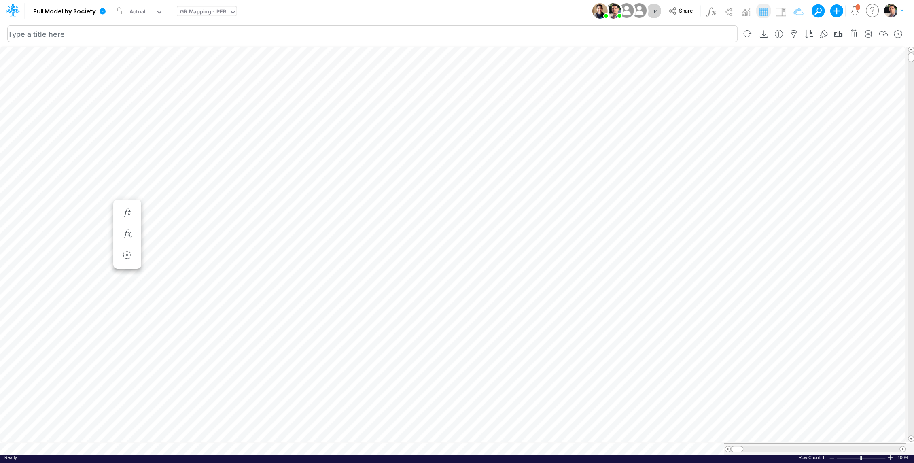
scroll to position [4, 1]
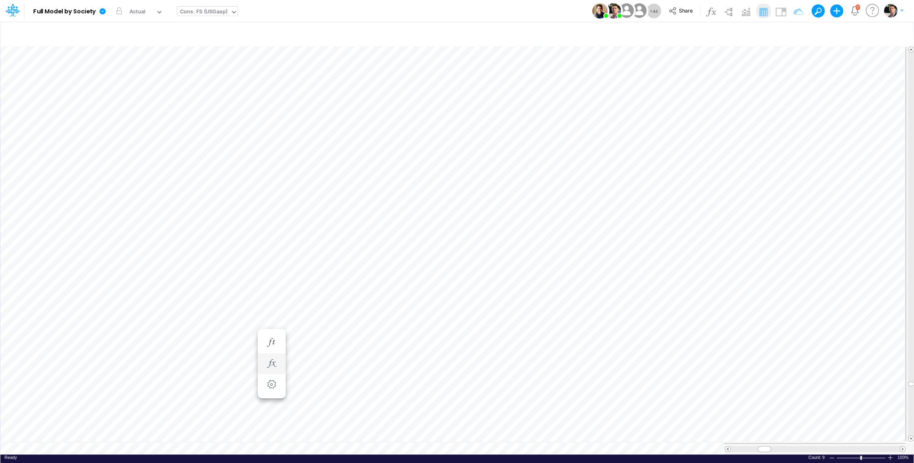
scroll to position [4, 1]
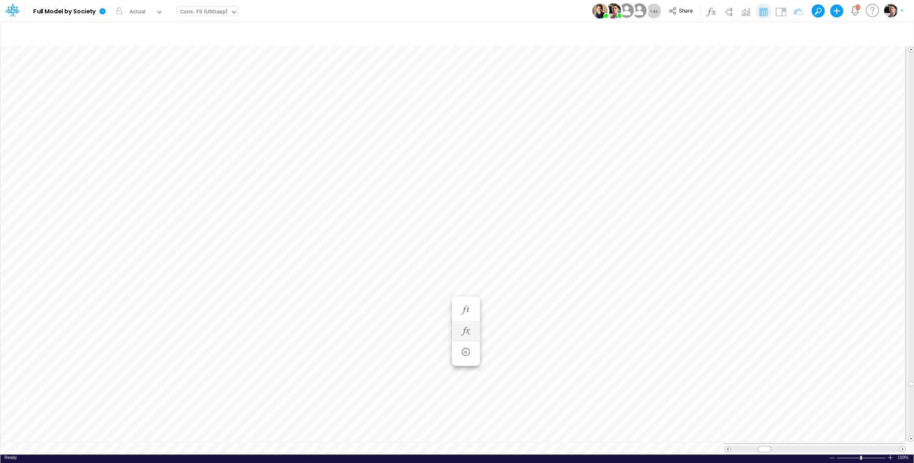
scroll to position [4, 1]
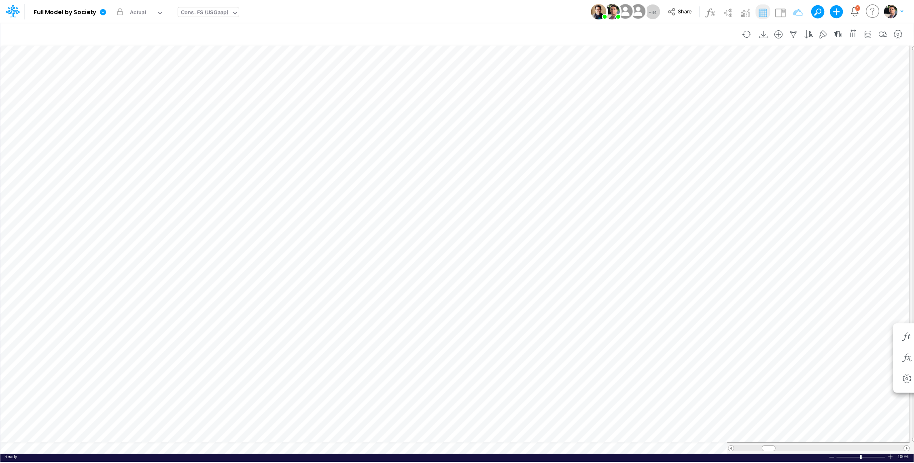
scroll to position [4, 1]
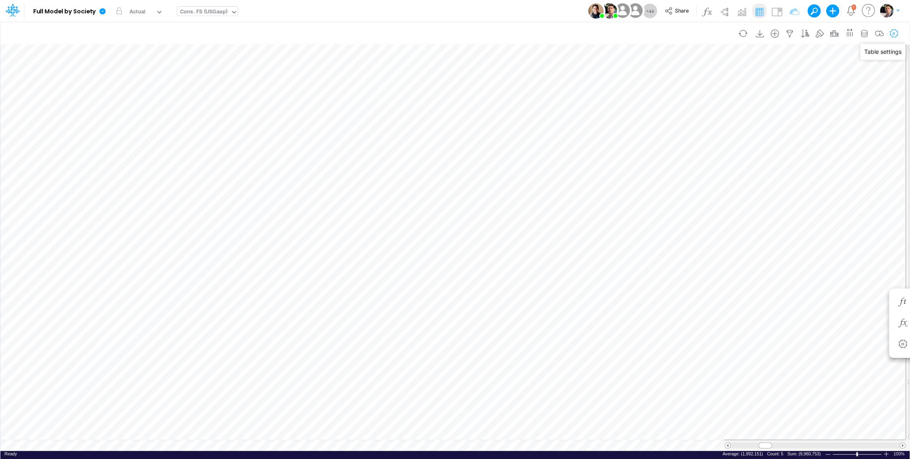
click at [898, 34] on icon "button" at bounding box center [894, 34] width 12 height 8
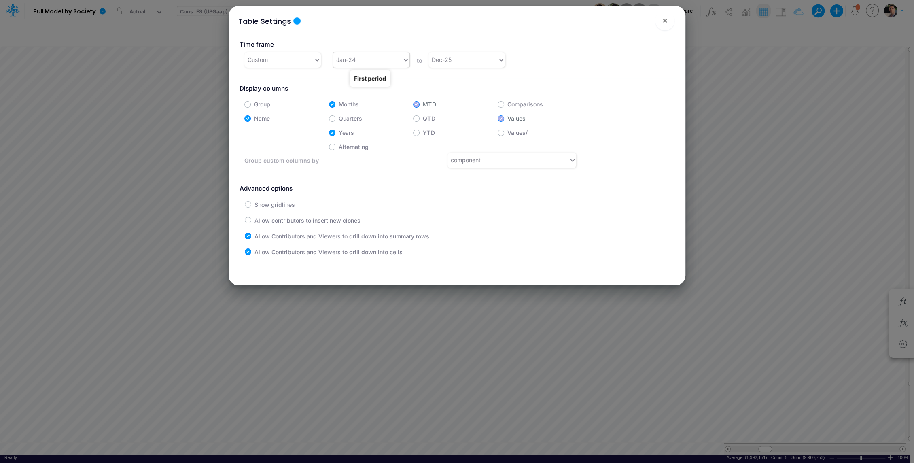
click at [388, 59] on div "Jan-24" at bounding box center [367, 59] width 69 height 13
type input "jan-25"
click at [343, 82] on div "Jan-25" at bounding box center [370, 79] width 76 height 15
click at [423, 132] on label "YTD" at bounding box center [429, 132] width 12 height 8
click at [423, 132] on input "YTD" at bounding box center [425, 130] width 5 height 5
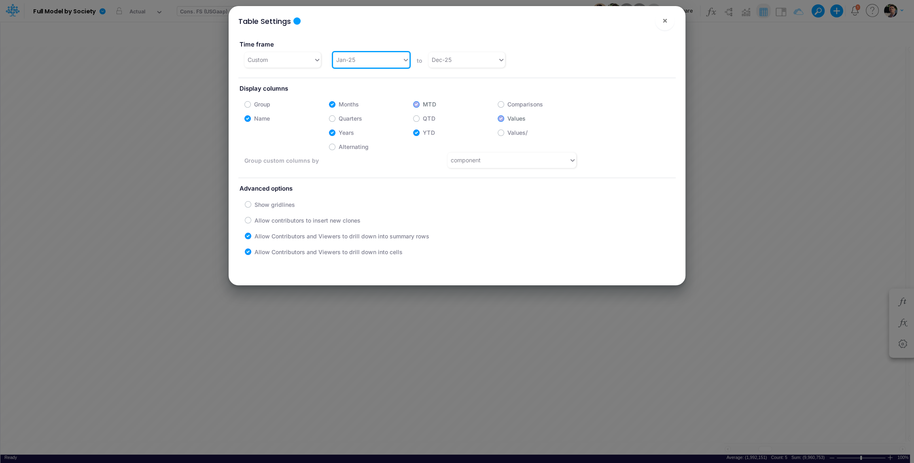
click at [423, 133] on label "YTD" at bounding box center [429, 132] width 12 height 8
click at [423, 133] on input "YTD" at bounding box center [425, 130] width 5 height 5
click at [423, 132] on label "YTD" at bounding box center [429, 132] width 12 height 8
click at [423, 132] on input "YTD" at bounding box center [425, 130] width 5 height 5
checkbox input "true"
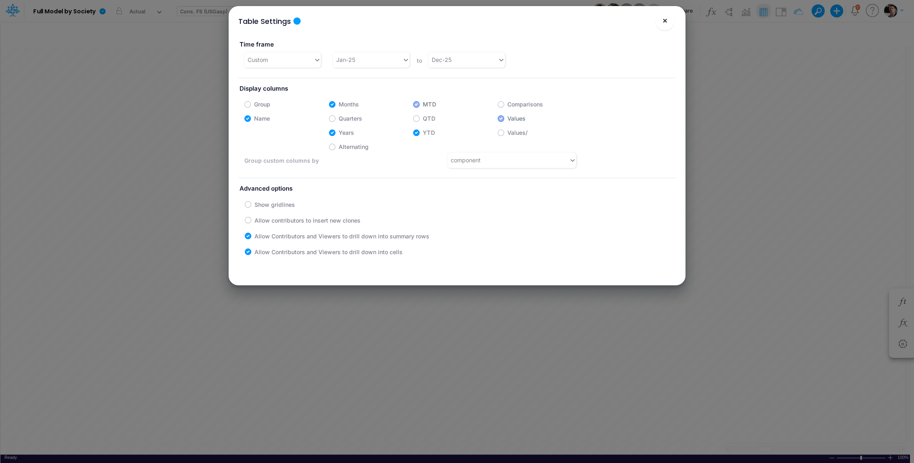
click at [665, 23] on span "×" at bounding box center [664, 20] width 5 height 10
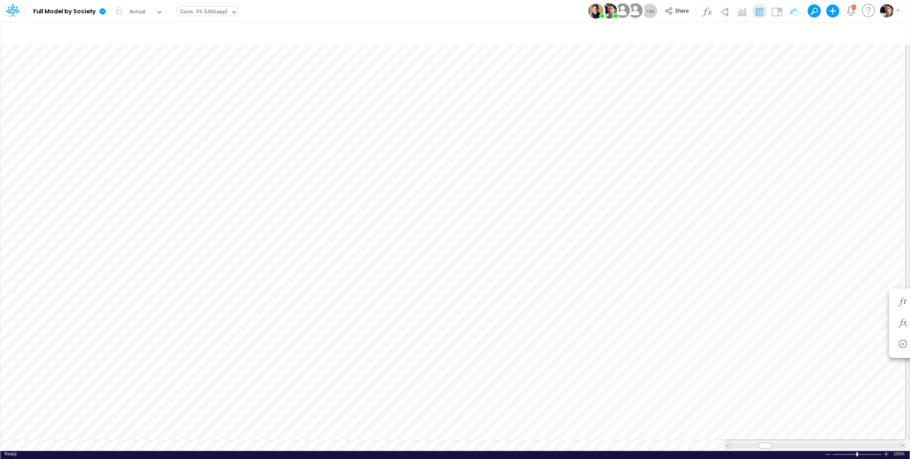
scroll to position [4, 1]
